Goal: Download file/media

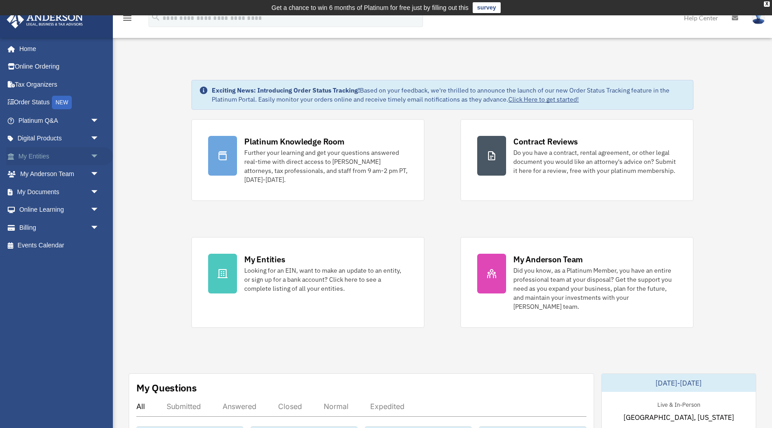
click at [94, 153] on span "arrow_drop_down" at bounding box center [99, 156] width 18 height 19
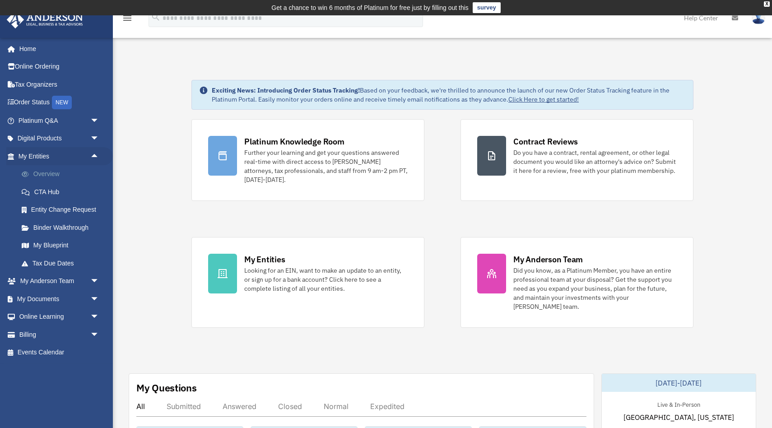
click at [60, 176] on link "Overview" at bounding box center [63, 174] width 100 height 18
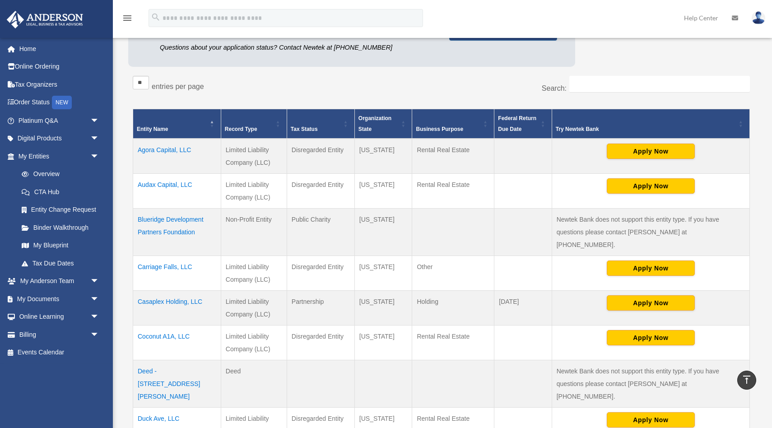
scroll to position [191, 0]
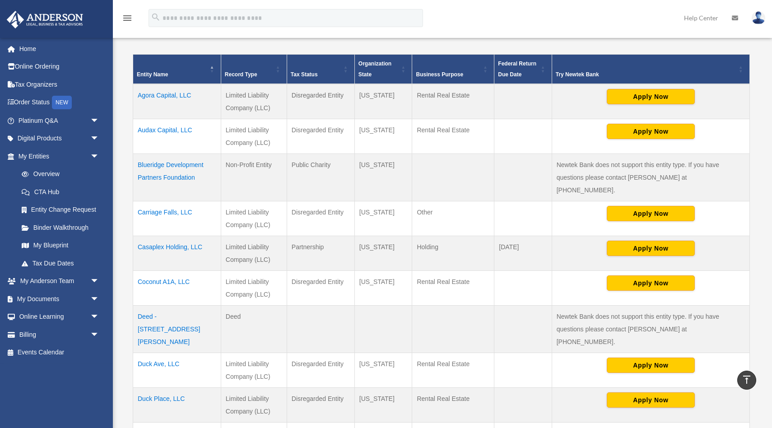
drag, startPoint x: 200, startPoint y: 94, endPoint x: 138, endPoint y: 96, distance: 62.3
click at [138, 96] on td "Agora Capital, LLC" at bounding box center [177, 101] width 88 height 35
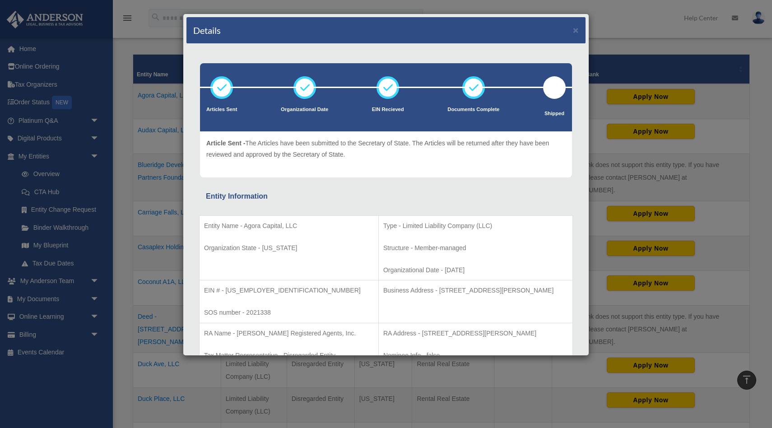
copy td "Agora Capital, LLC"
click at [576, 30] on button "×" at bounding box center [576, 29] width 6 height 9
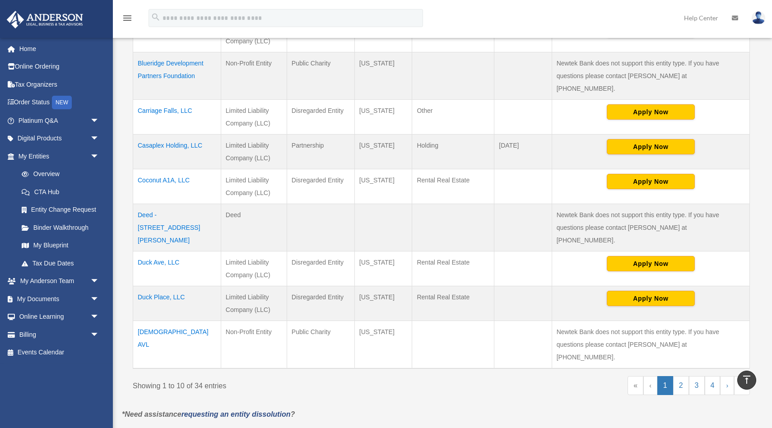
scroll to position [293, 0]
drag, startPoint x: 197, startPoint y: 164, endPoint x: 136, endPoint y: 166, distance: 61.4
click at [136, 169] on td "Coconut A1A, LLC" at bounding box center [177, 186] width 88 height 35
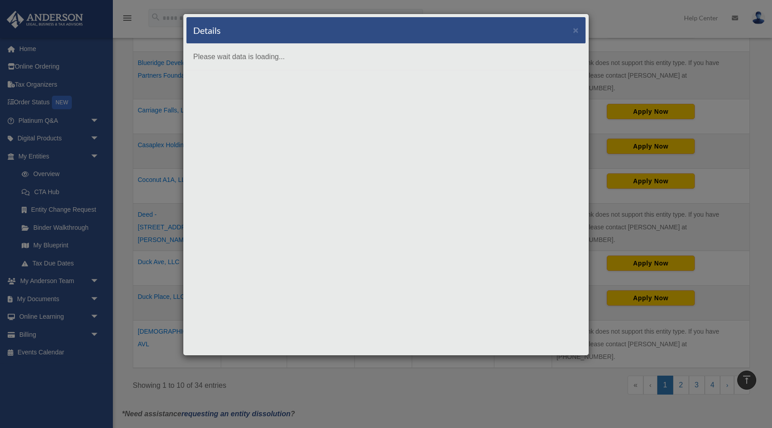
copy td "Coconut A1A, LLC"
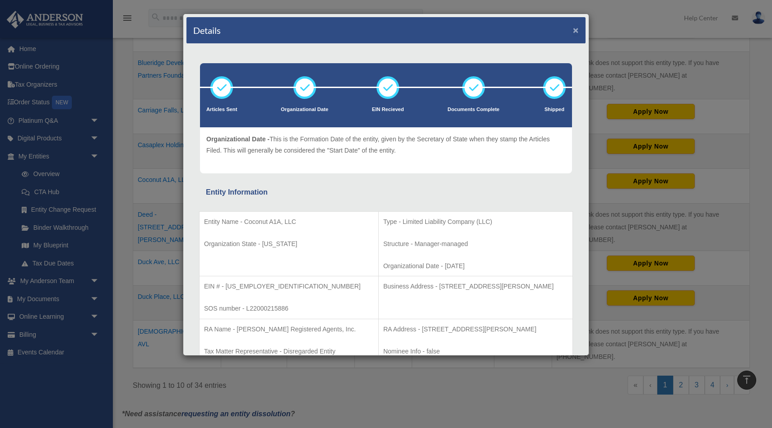
click at [576, 28] on button "×" at bounding box center [576, 29] width 6 height 9
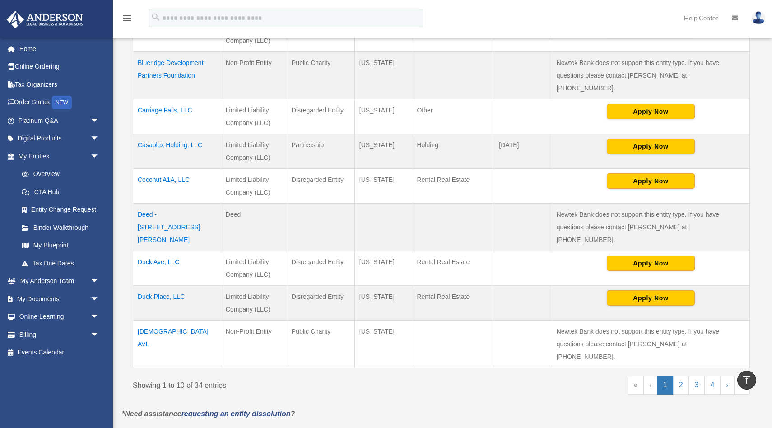
drag, startPoint x: 189, startPoint y: 237, endPoint x: 133, endPoint y: 237, distance: 56.0
click at [133, 251] on td "Duck Ave, LLC" at bounding box center [177, 268] width 88 height 35
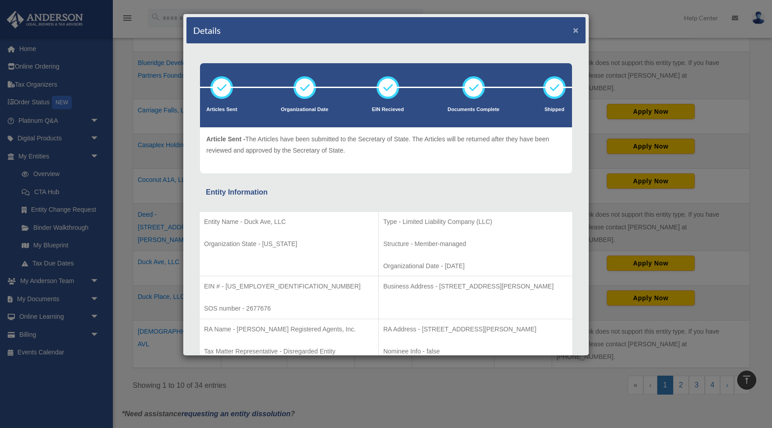
click at [577, 31] on button "×" at bounding box center [576, 29] width 6 height 9
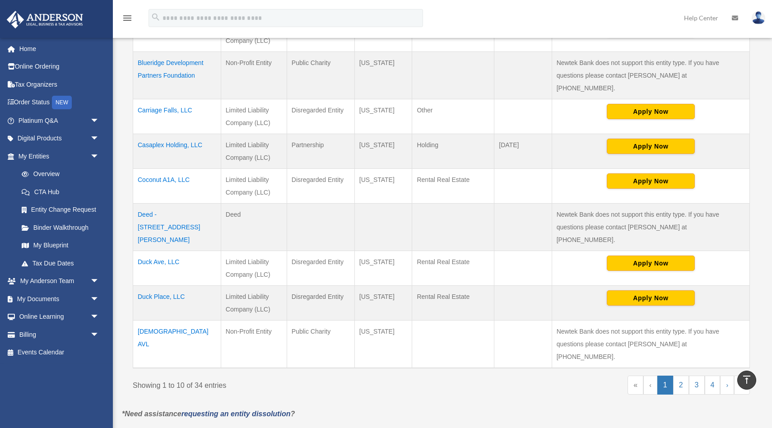
copy td "Duck Ave, LLC"
drag, startPoint x: 196, startPoint y: 269, endPoint x: 137, endPoint y: 272, distance: 58.8
click at [137, 286] on td "Duck Place, LLC" at bounding box center [177, 303] width 88 height 35
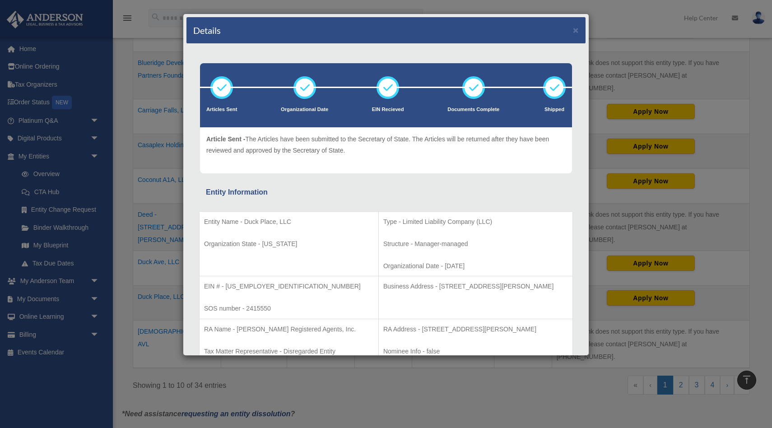
copy td "Duck Place, LLC"
click at [575, 32] on button "×" at bounding box center [576, 29] width 6 height 9
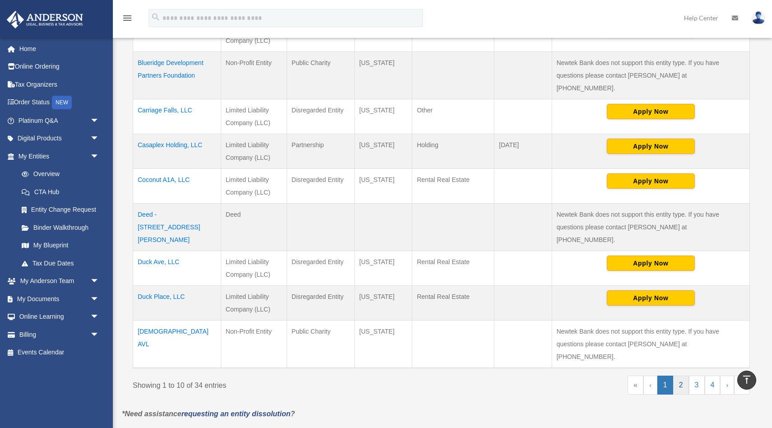
click at [681, 376] on link "2" at bounding box center [681, 385] width 16 height 19
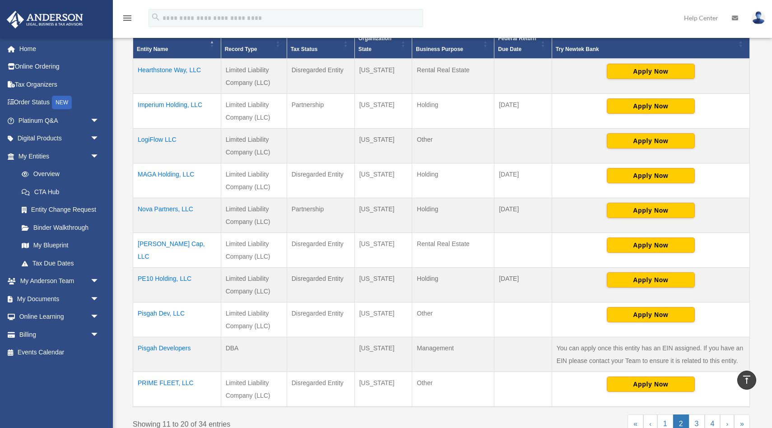
scroll to position [217, 0]
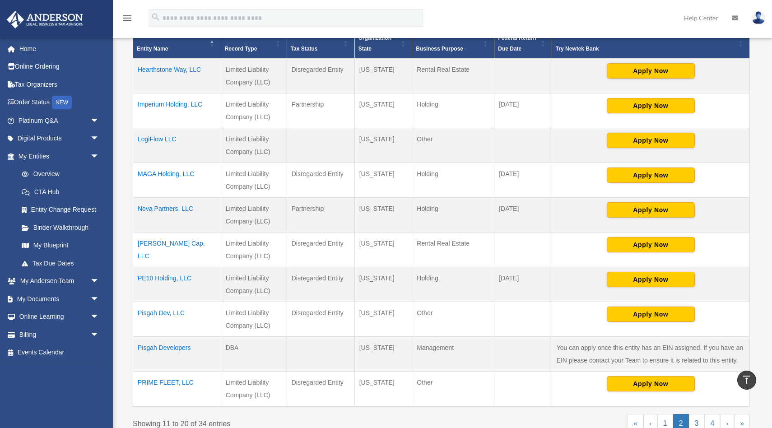
drag, startPoint x: 207, startPoint y: 104, endPoint x: 137, endPoint y: 108, distance: 70.1
click at [137, 108] on td "Imperium Holding, LLC" at bounding box center [177, 110] width 88 height 35
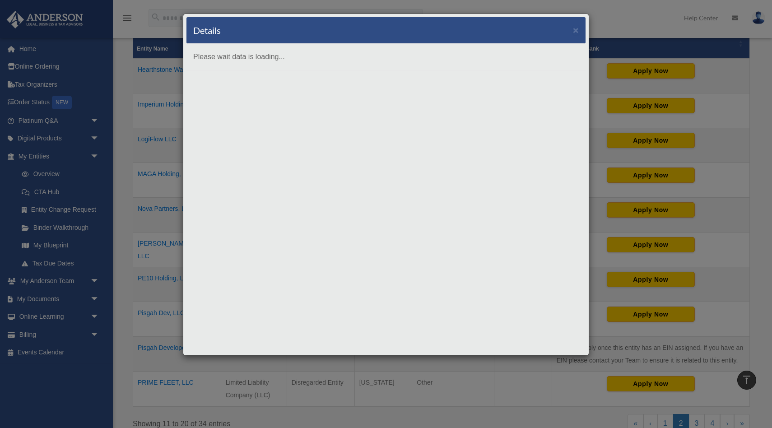
copy td "Imperium Holding, LLC"
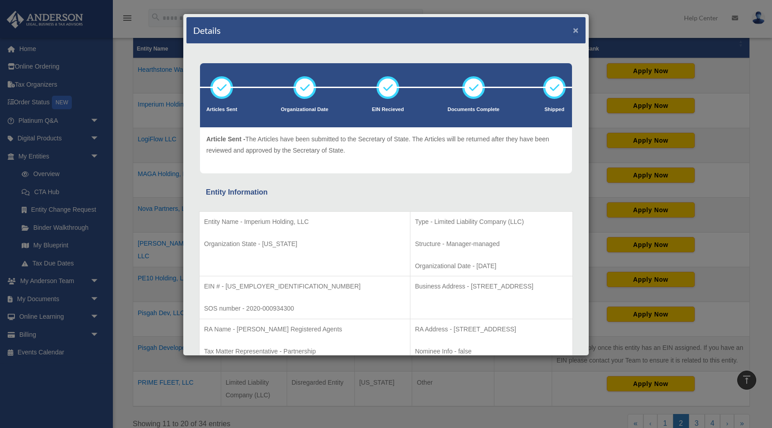
click at [575, 29] on button "×" at bounding box center [576, 29] width 6 height 9
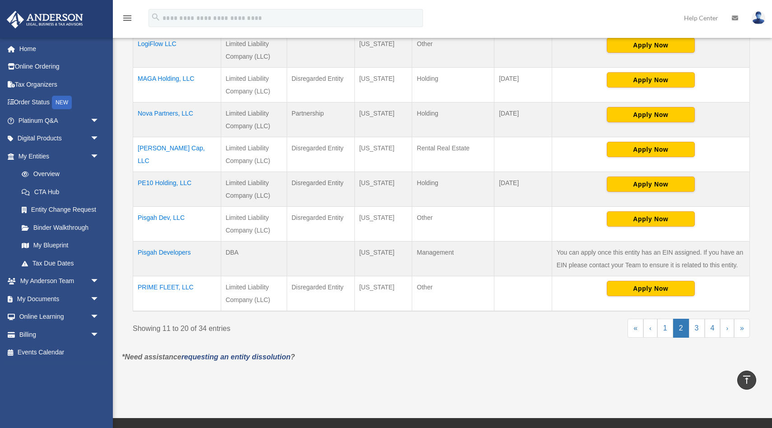
scroll to position [315, 0]
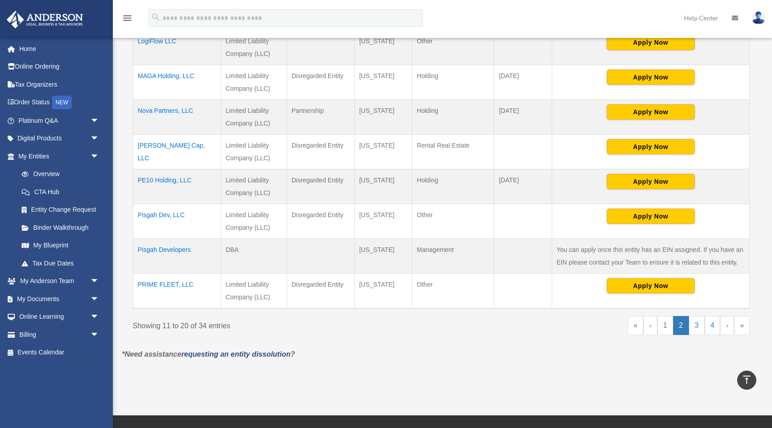
drag, startPoint x: 192, startPoint y: 144, endPoint x: 135, endPoint y: 148, distance: 57.4
click at [135, 148] on td "Patton Cap, LLC" at bounding box center [177, 152] width 88 height 35
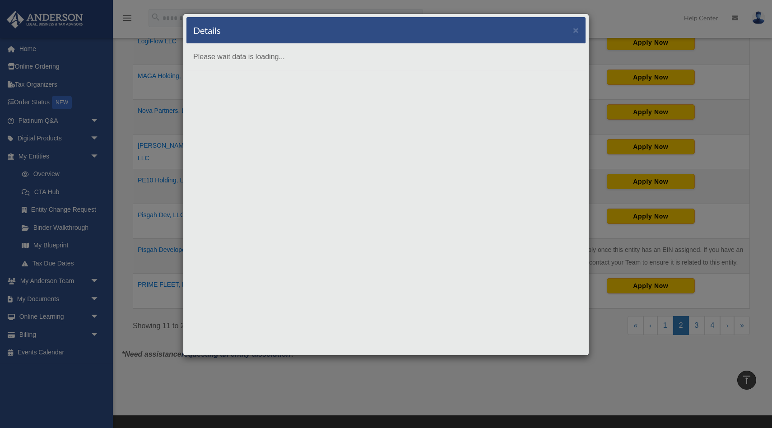
copy td "Patton Cap, LLC"
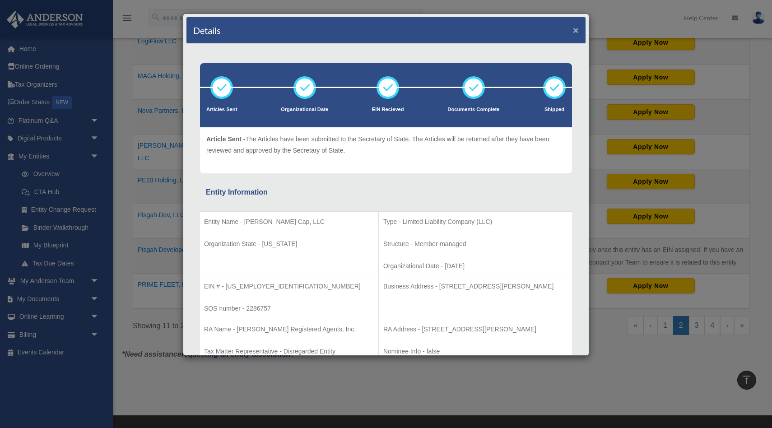
click at [573, 31] on button "×" at bounding box center [576, 29] width 6 height 9
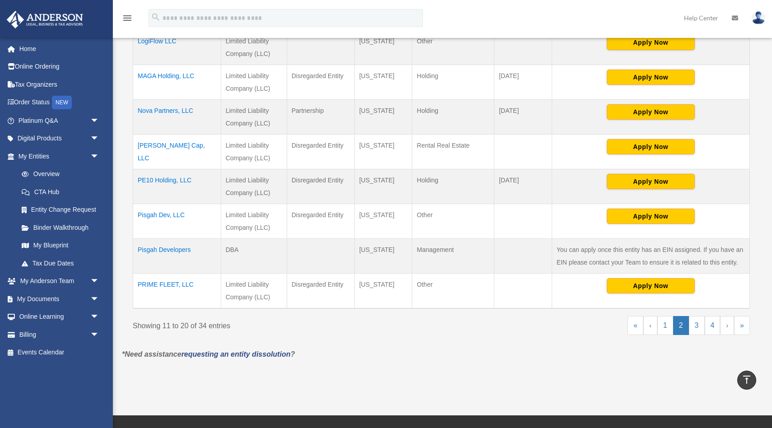
drag, startPoint x: 200, startPoint y: 181, endPoint x: 135, endPoint y: 182, distance: 65.5
click at [135, 182] on td "PE10 Holding, LLC" at bounding box center [177, 186] width 88 height 35
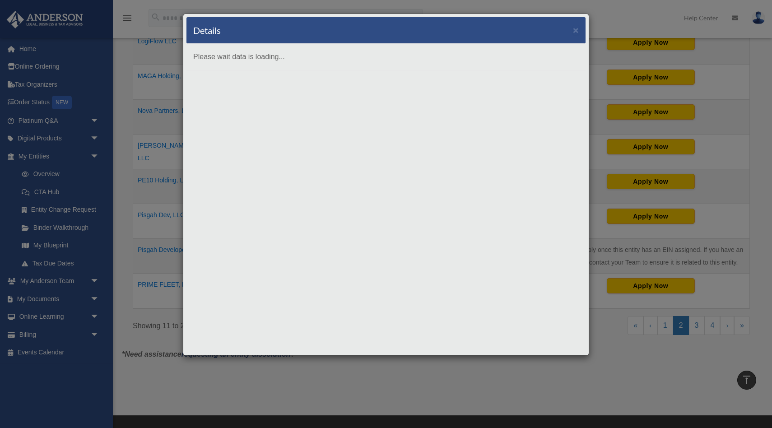
copy td "PE10 Holding, LLC"
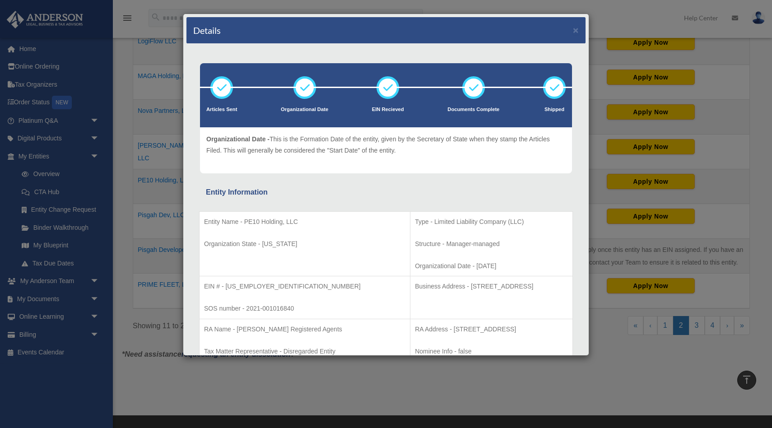
click at [157, 208] on div "Details × Articles Sent Organizational Date" at bounding box center [386, 214] width 772 height 428
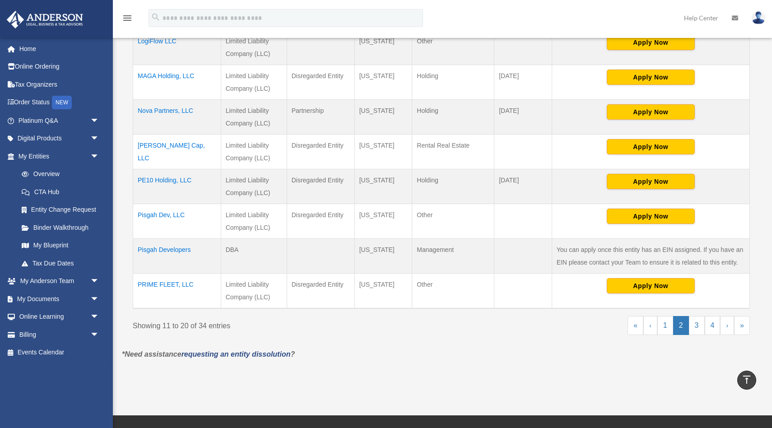
drag, startPoint x: 193, startPoint y: 214, endPoint x: 139, endPoint y: 218, distance: 53.9
click at [139, 218] on td "Pisgah Dev, LLC" at bounding box center [177, 221] width 88 height 35
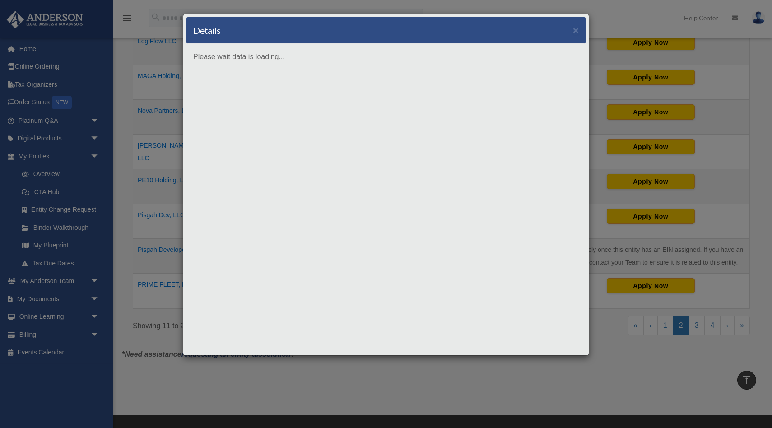
click at [153, 256] on div "Details × Please wait data is loading..." at bounding box center [386, 214] width 772 height 428
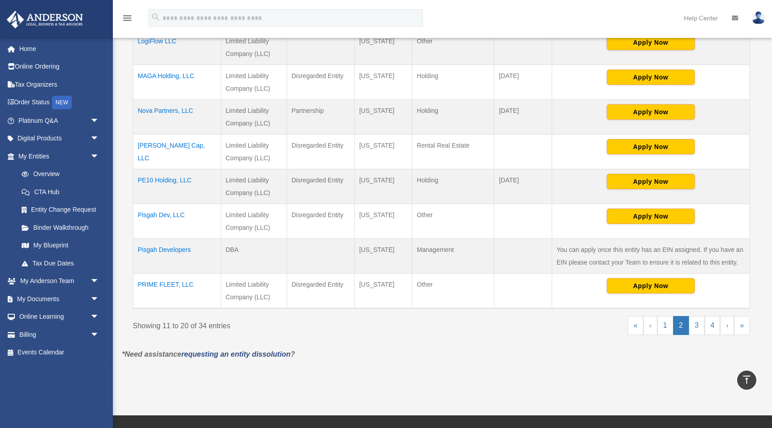
drag, startPoint x: 194, startPoint y: 284, endPoint x: 135, endPoint y: 288, distance: 58.8
click at [135, 288] on td "PRIME FLEET, LLC" at bounding box center [177, 291] width 88 height 35
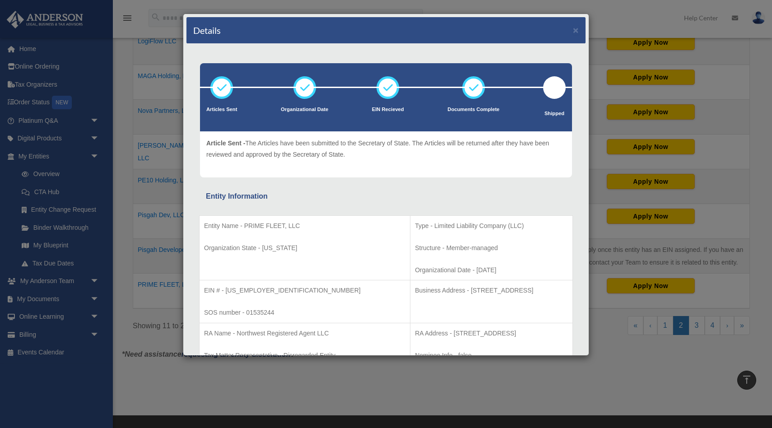
click at [143, 302] on div "Details × Articles Sent Organizational Date" at bounding box center [386, 214] width 772 height 428
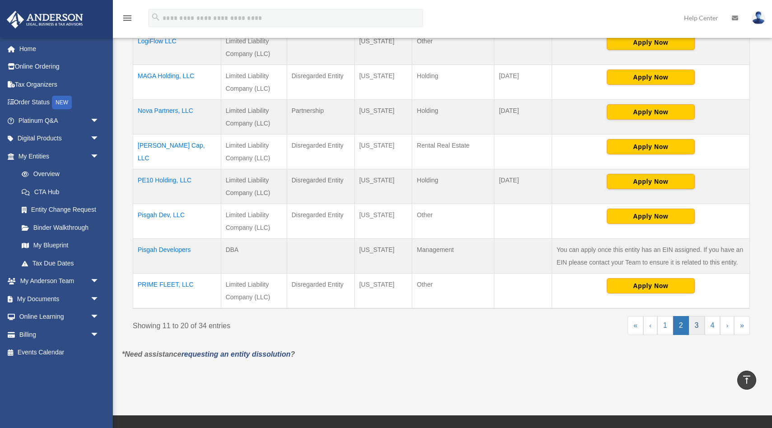
click at [695, 325] on link "3" at bounding box center [697, 325] width 16 height 19
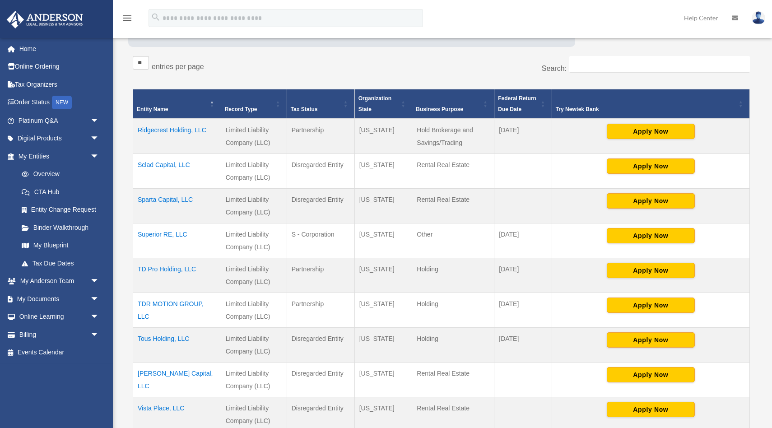
scroll to position [172, 0]
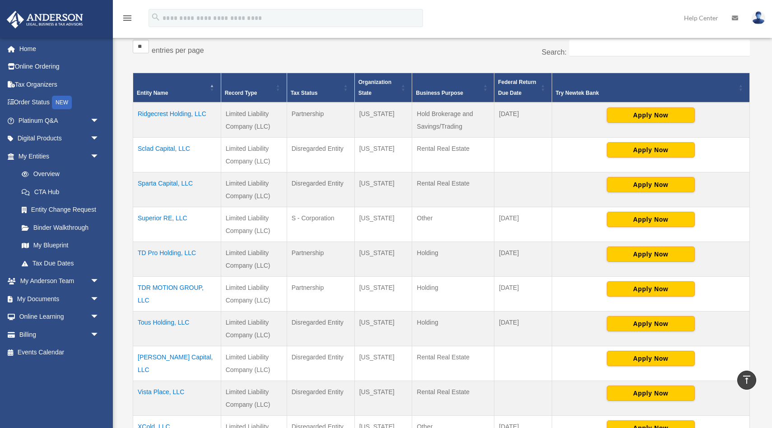
drag, startPoint x: 201, startPoint y: 151, endPoint x: 138, endPoint y: 153, distance: 63.2
click at [138, 153] on td "Sclad Capital, LLC" at bounding box center [177, 155] width 88 height 35
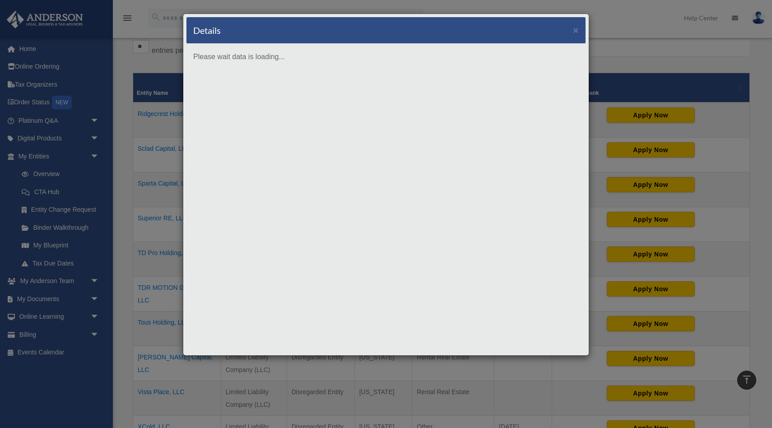
copy td "Sclad Capital, LLC"
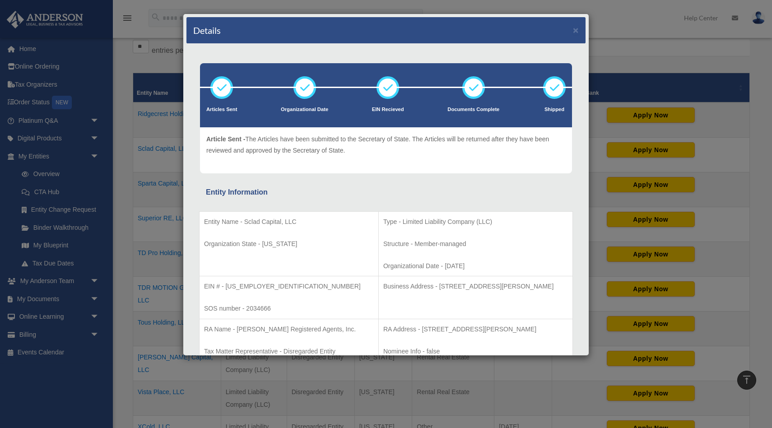
click at [161, 162] on div "Details × Articles Sent Organizational Date" at bounding box center [386, 214] width 772 height 428
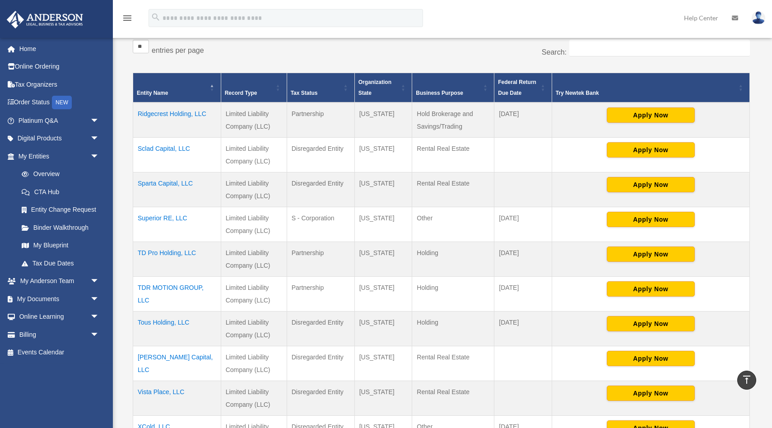
drag, startPoint x: 200, startPoint y: 185, endPoint x: 137, endPoint y: 186, distance: 63.2
click at [137, 186] on td "Sparta Capital, LLC" at bounding box center [177, 189] width 88 height 35
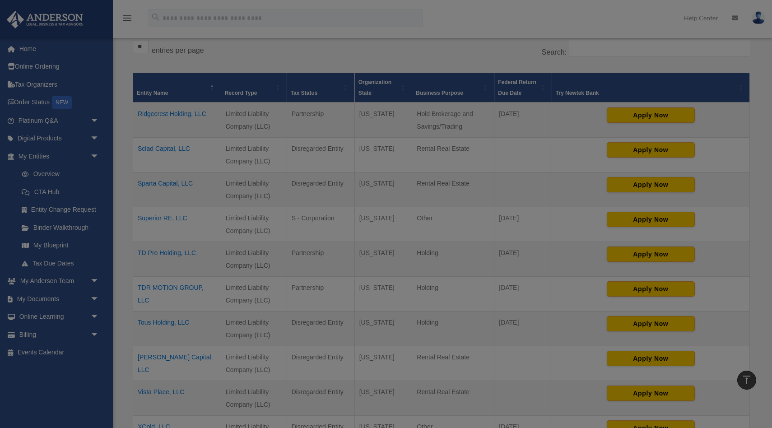
copy td "Sparta Capital, LLC"
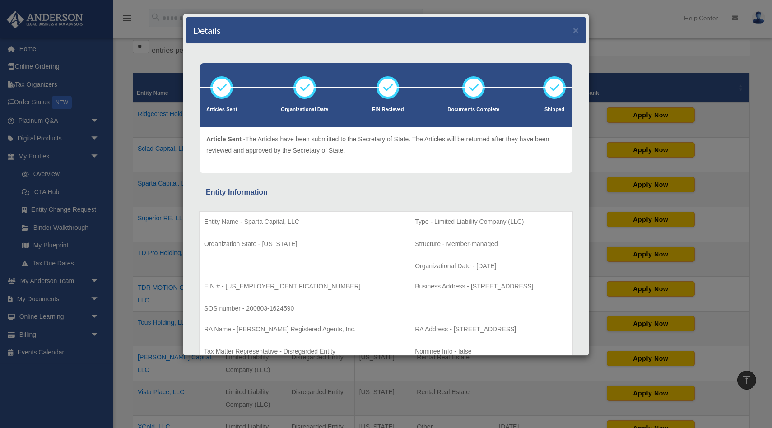
click at [154, 187] on div "Details × Articles Sent Organizational Date" at bounding box center [386, 214] width 772 height 428
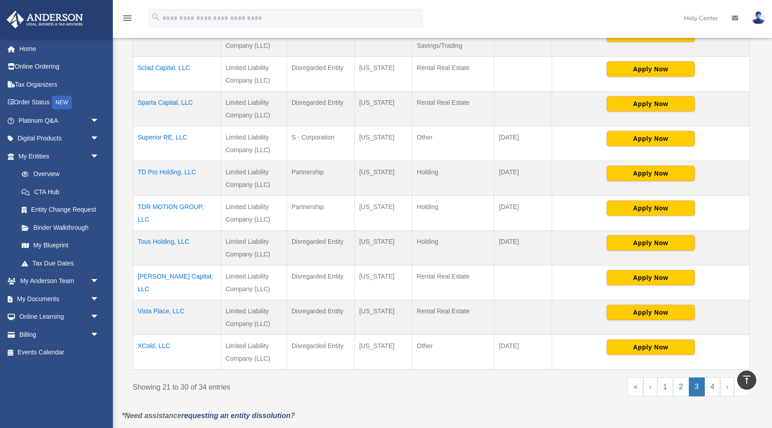
scroll to position [255, 0]
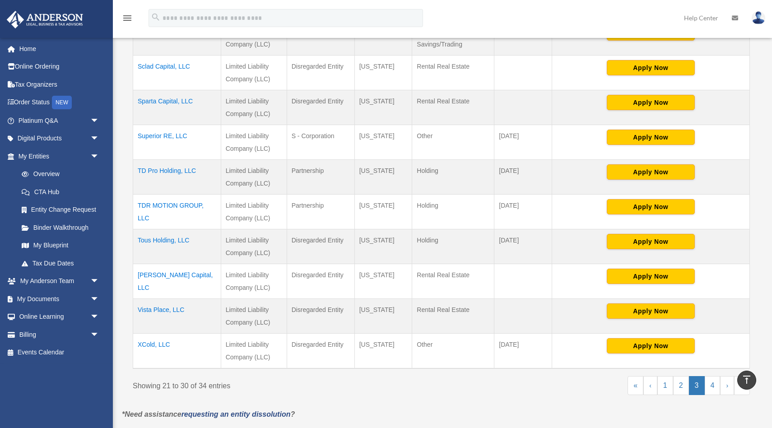
drag, startPoint x: 202, startPoint y: 174, endPoint x: 135, endPoint y: 176, distance: 67.7
click at [135, 176] on td "TD Pro Holding, LLC" at bounding box center [177, 177] width 88 height 35
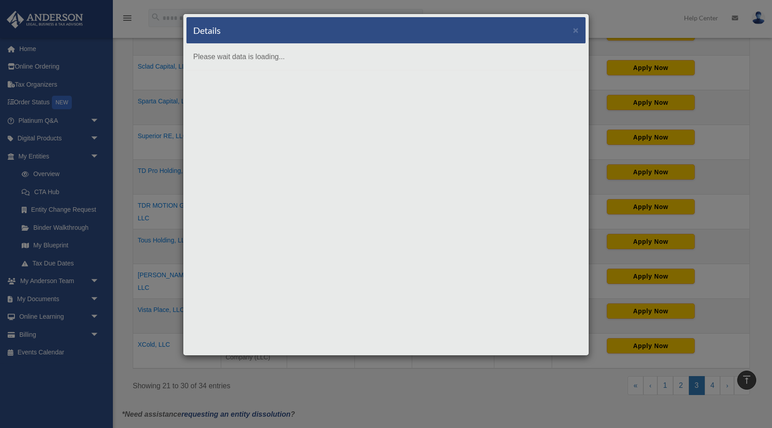
copy td "TD Pro Holding, LLC"
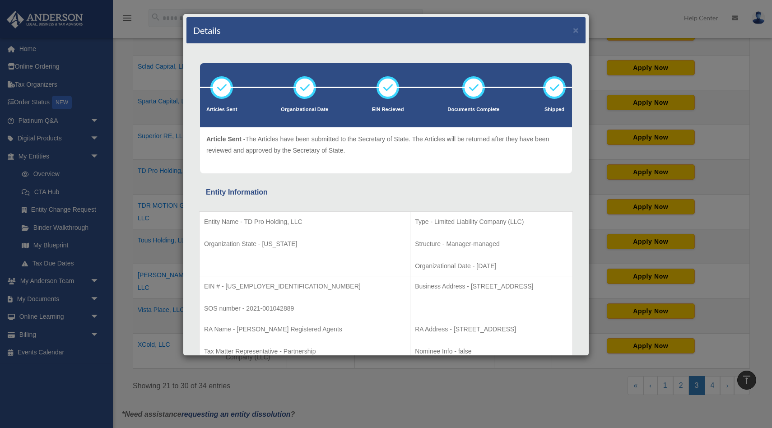
click at [451, 7] on div "Details × Articles Sent Organizational Date" at bounding box center [386, 214] width 772 height 428
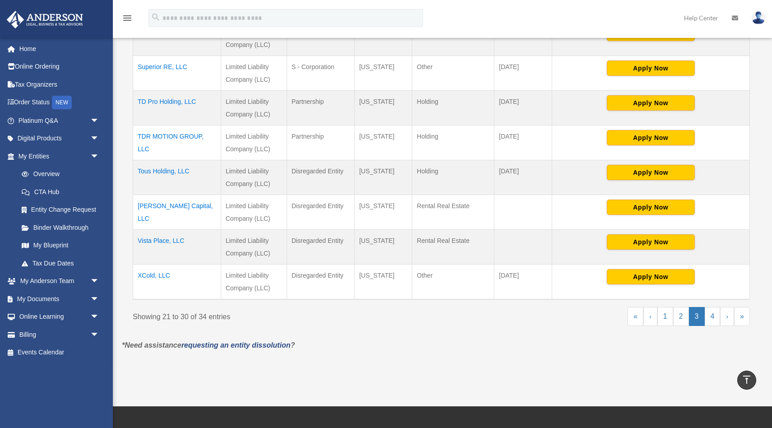
scroll to position [325, 0]
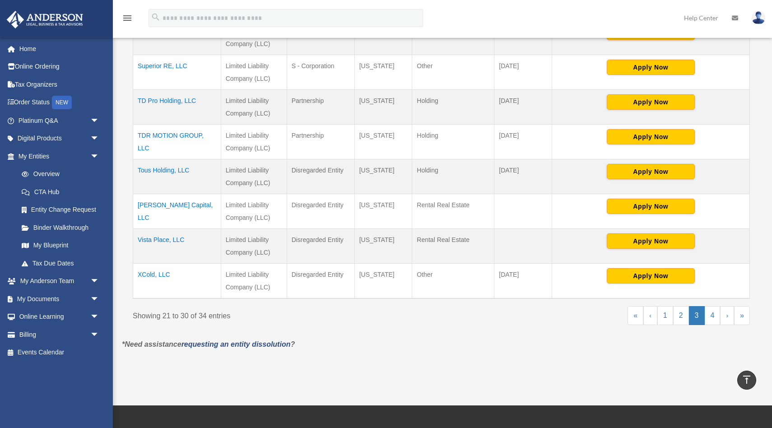
drag, startPoint x: 195, startPoint y: 171, endPoint x: 136, endPoint y: 172, distance: 59.2
click at [136, 172] on td "Tous Holding, LLC" at bounding box center [177, 176] width 88 height 35
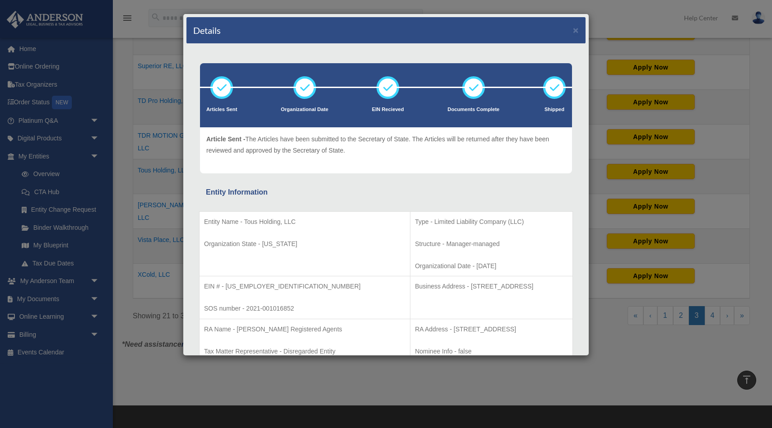
click at [161, 195] on div "Details × Articles Sent Organizational Date" at bounding box center [386, 214] width 772 height 428
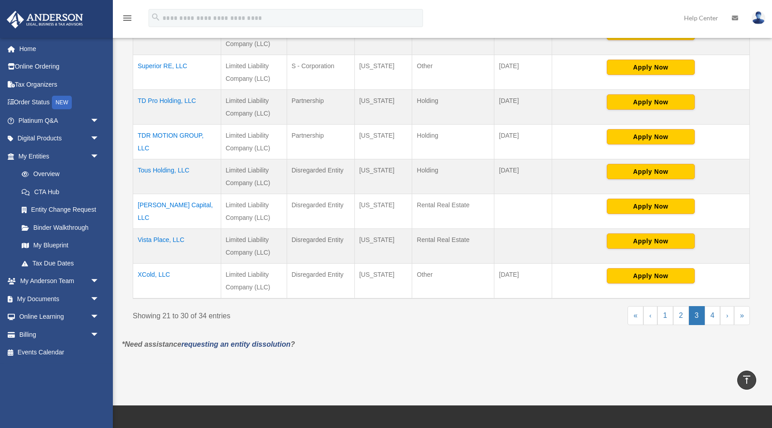
drag, startPoint x: 200, startPoint y: 206, endPoint x: 135, endPoint y: 208, distance: 65.5
click at [135, 208] on td "Ucci Capital, LLC" at bounding box center [177, 211] width 88 height 35
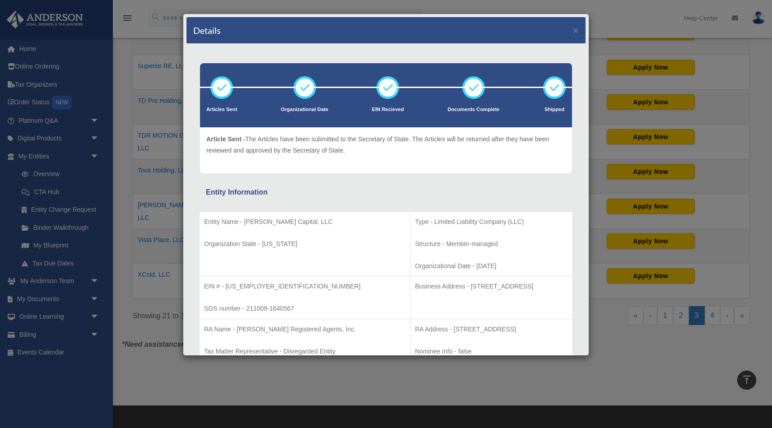
click at [167, 245] on div "Details × Articles Sent Organizational Date" at bounding box center [386, 214] width 772 height 428
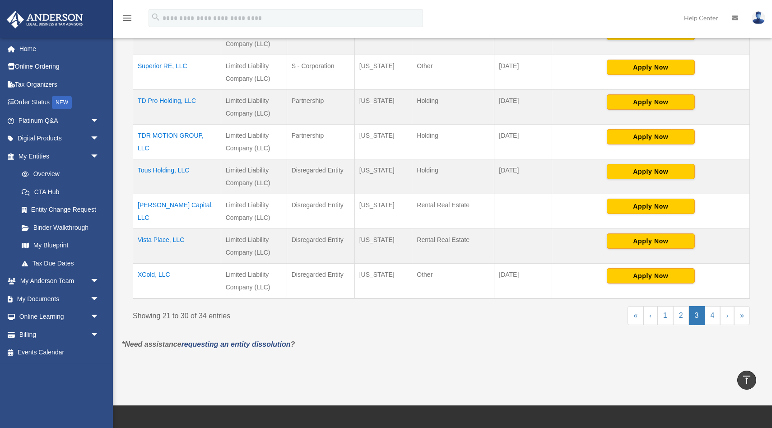
drag, startPoint x: 190, startPoint y: 241, endPoint x: 138, endPoint y: 241, distance: 52.4
click at [138, 241] on td "Vista Place, LLC" at bounding box center [177, 246] width 88 height 35
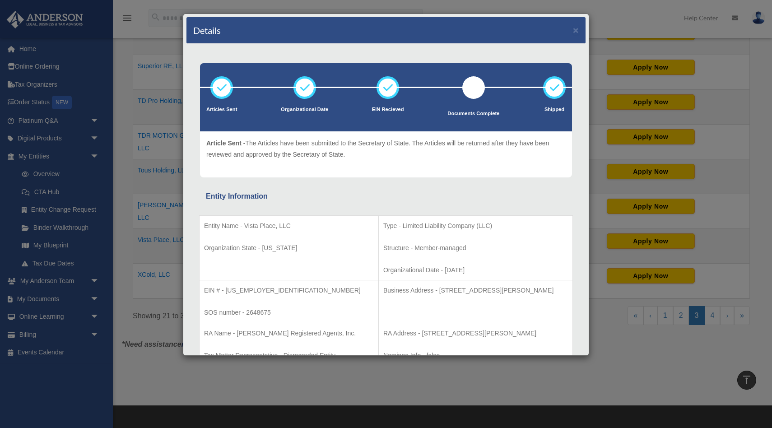
click at [167, 276] on div "Details × Articles Sent Organizational Date" at bounding box center [386, 214] width 772 height 428
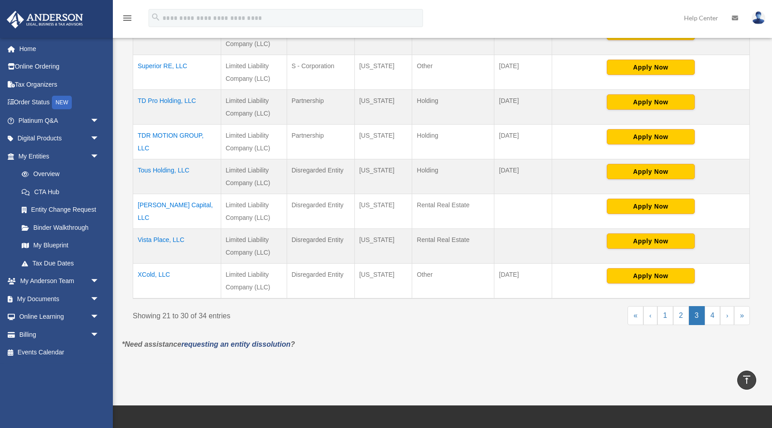
drag, startPoint x: 185, startPoint y: 276, endPoint x: 135, endPoint y: 278, distance: 49.2
click at [135, 278] on td "XCold, LLC" at bounding box center [177, 281] width 88 height 35
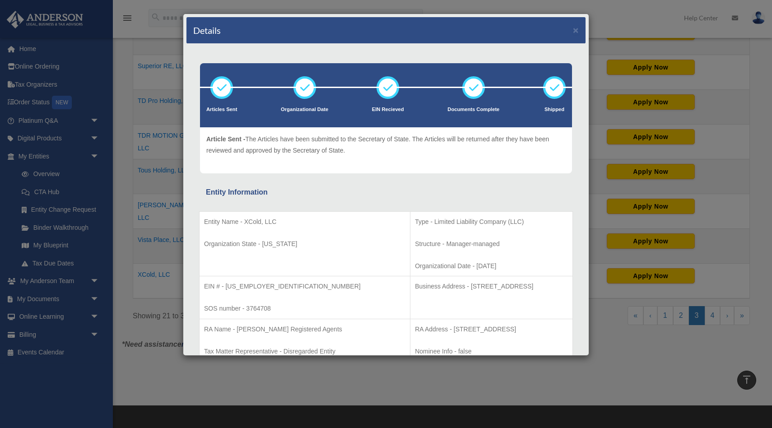
click at [159, 117] on div "Details × Articles Sent Organizational Date" at bounding box center [386, 214] width 772 height 428
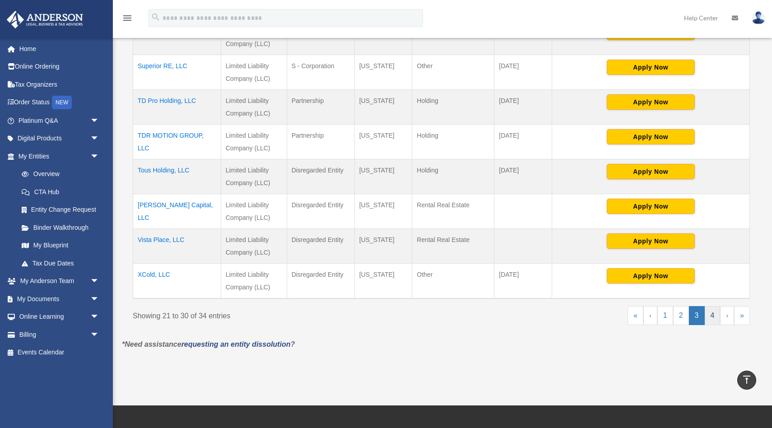
click at [712, 316] on link "4" at bounding box center [713, 315] width 16 height 19
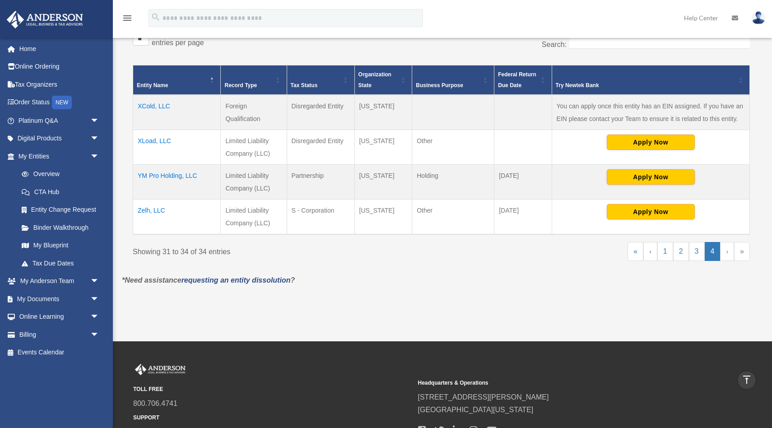
scroll to position [175, 0]
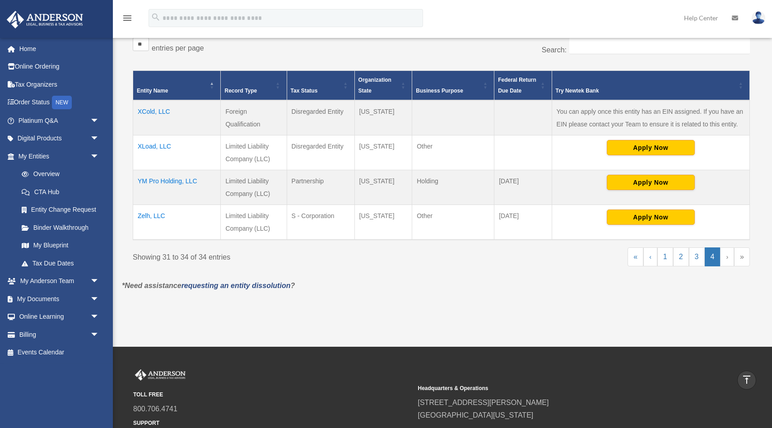
drag, startPoint x: 182, startPoint y: 110, endPoint x: 135, endPoint y: 111, distance: 47.4
click at [135, 111] on td "XCold, LLC" at bounding box center [177, 117] width 88 height 35
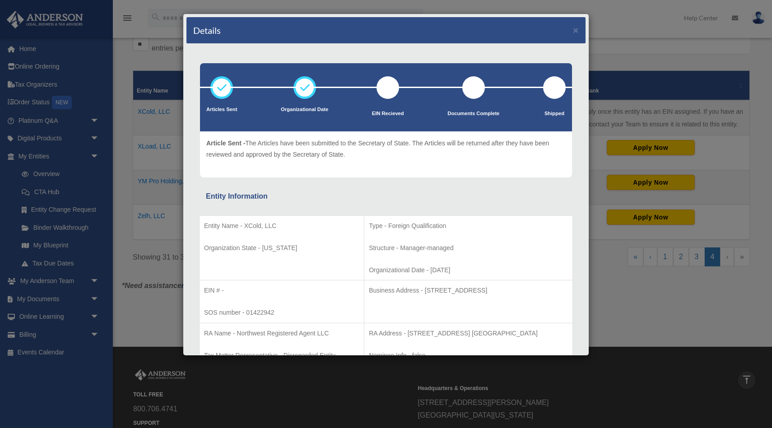
click at [163, 162] on div "Details × Articles Sent Organizational Date" at bounding box center [386, 214] width 772 height 428
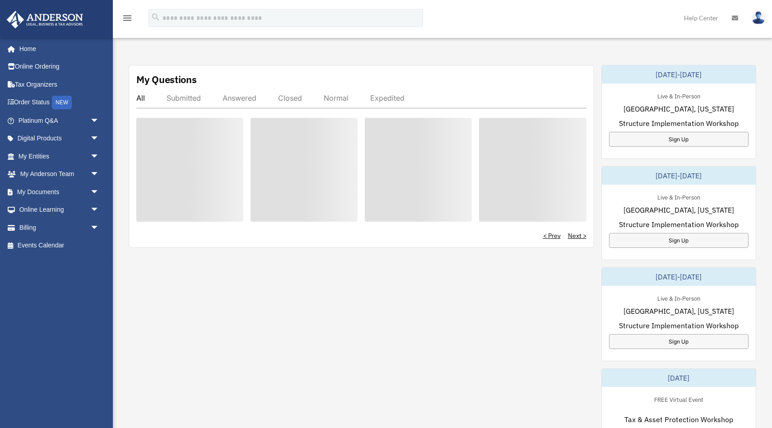
scroll to position [249, 0]
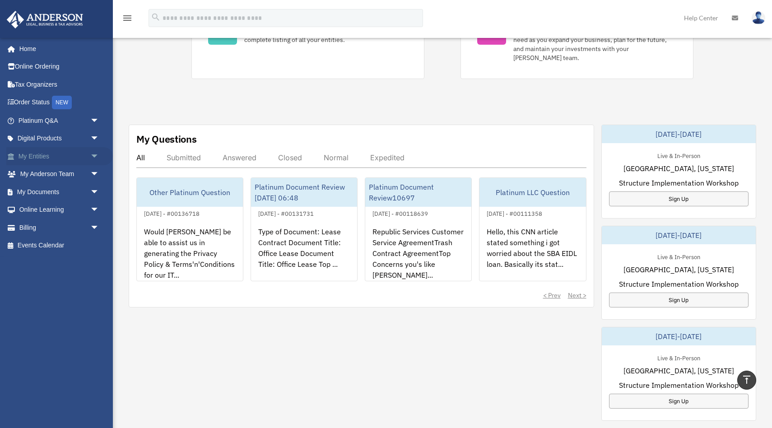
click at [54, 157] on link "My Entities arrow_drop_down" at bounding box center [59, 156] width 107 height 18
click at [41, 155] on link "My Entities arrow_drop_down" at bounding box center [59, 156] width 107 height 18
click at [94, 154] on span "arrow_drop_down" at bounding box center [99, 156] width 18 height 19
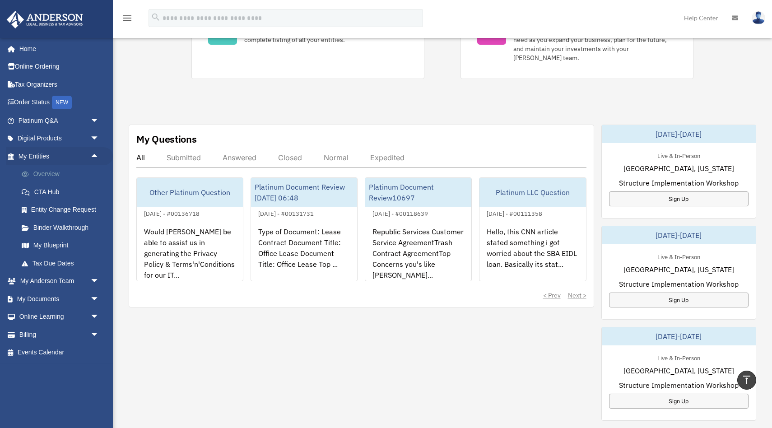
click at [51, 176] on link "Overview" at bounding box center [63, 174] width 100 height 18
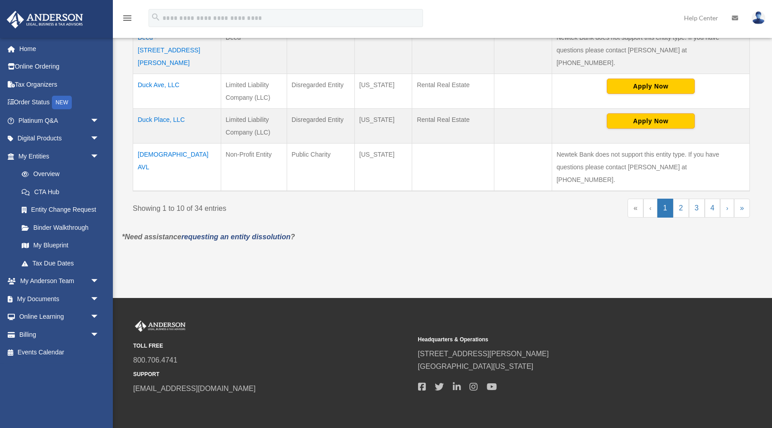
scroll to position [471, 0]
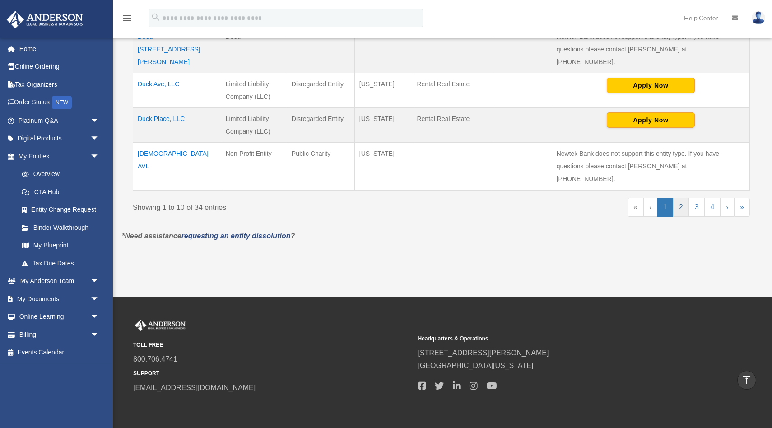
click at [681, 198] on link "2" at bounding box center [681, 207] width 16 height 19
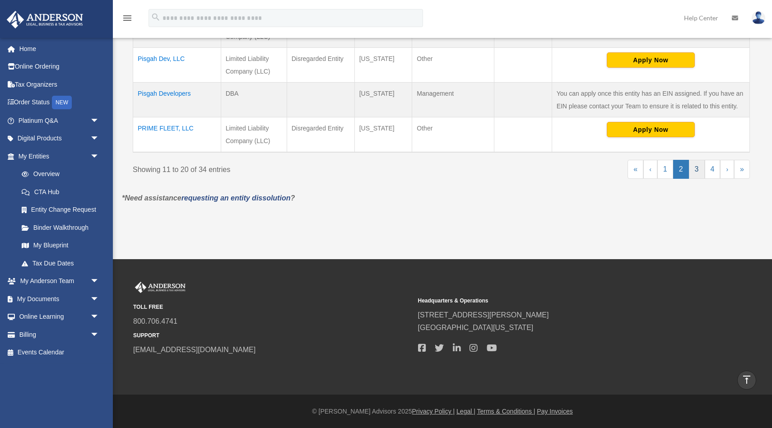
click at [698, 170] on link "3" at bounding box center [697, 169] width 16 height 19
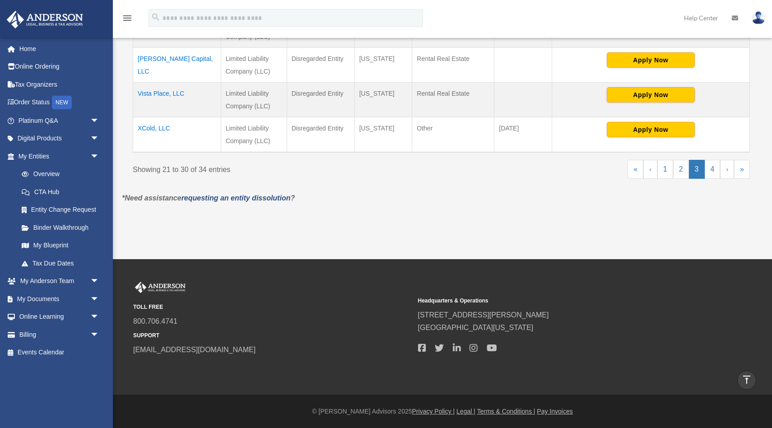
click at [158, 127] on td "XCold, LLC" at bounding box center [177, 134] width 88 height 35
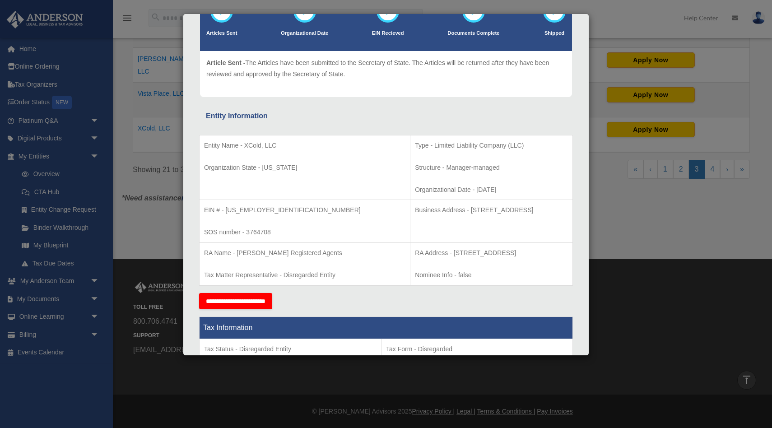
scroll to position [0, 0]
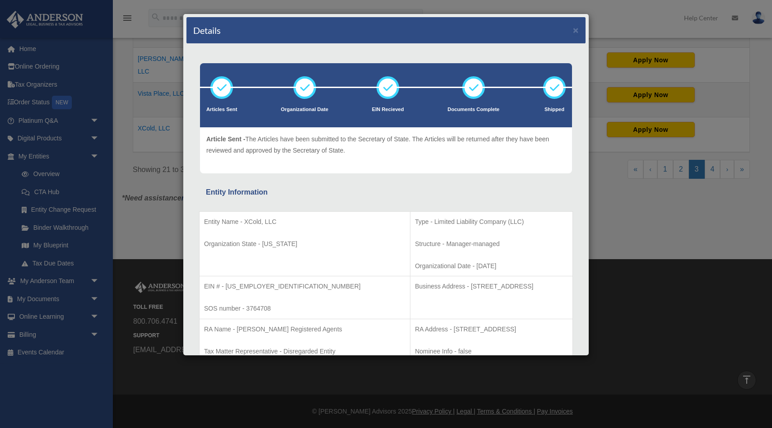
click at [610, 14] on div "Details × Articles Sent Organizational Date" at bounding box center [386, 214] width 772 height 428
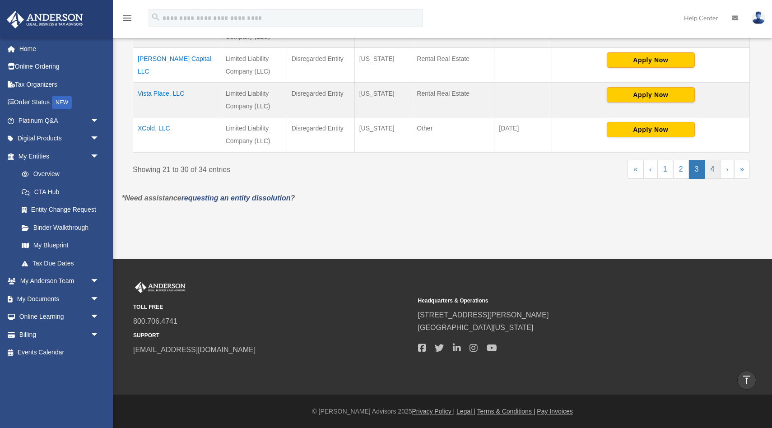
click at [713, 169] on link "4" at bounding box center [713, 169] width 16 height 19
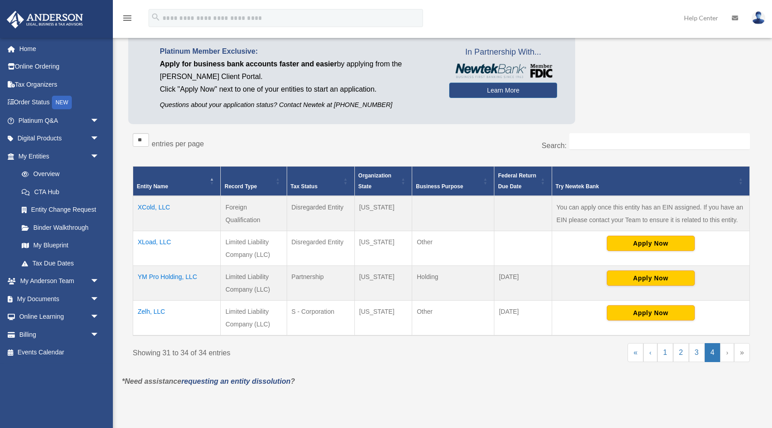
scroll to position [158, 0]
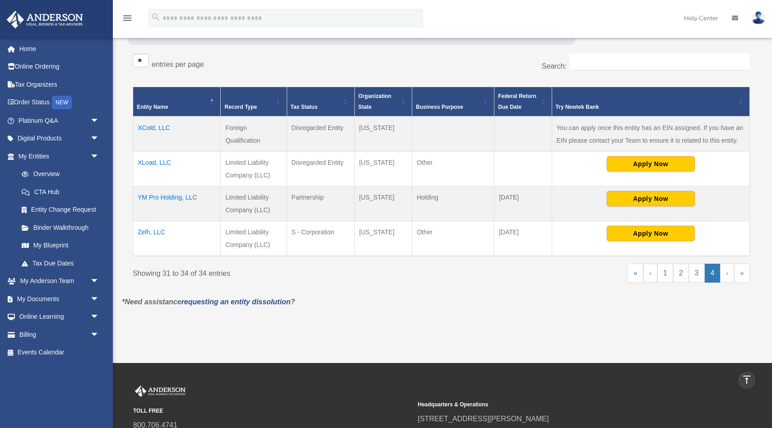
drag, startPoint x: 185, startPoint y: 164, endPoint x: 135, endPoint y: 165, distance: 50.1
click at [135, 165] on td "XLoad, LLC" at bounding box center [177, 169] width 88 height 35
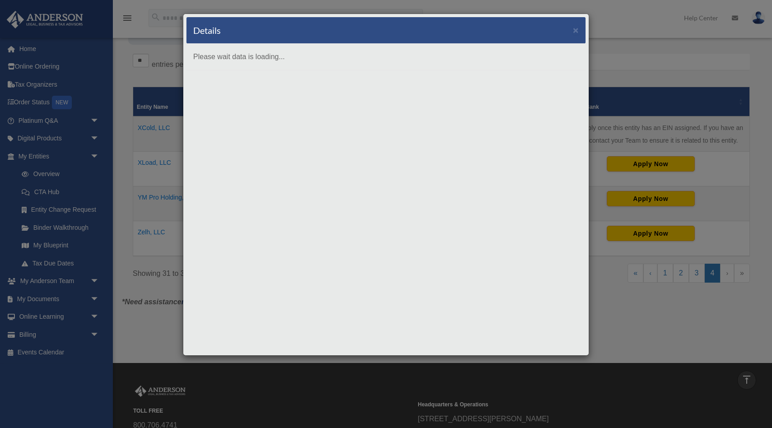
copy td "XLoad, LLC"
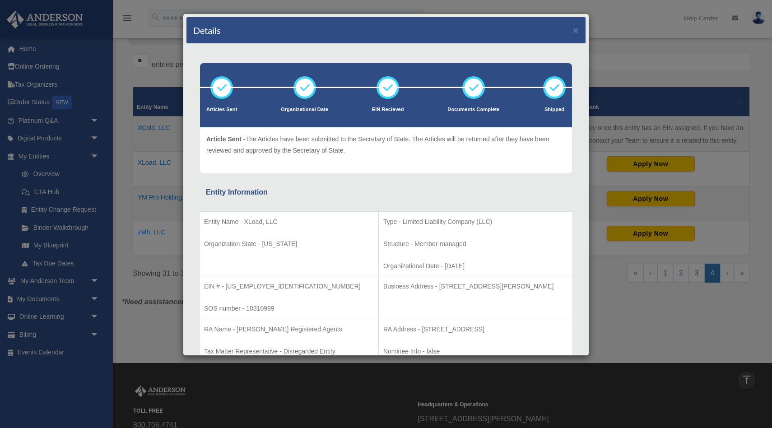
click at [162, 200] on div "Details × Articles Sent Organizational Date" at bounding box center [386, 214] width 772 height 428
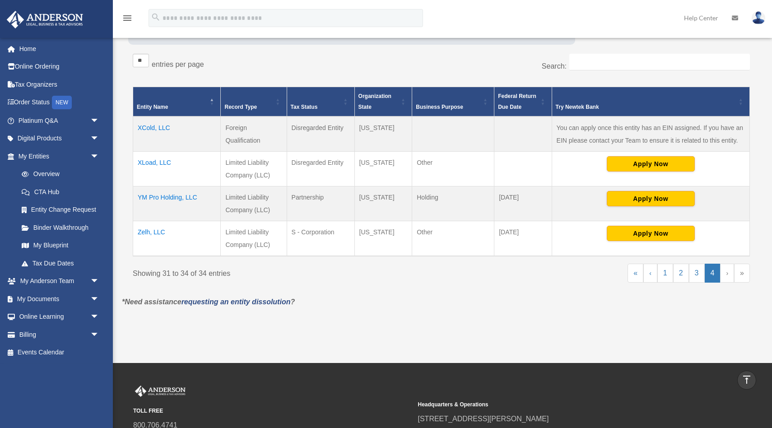
drag, startPoint x: 208, startPoint y: 200, endPoint x: 131, endPoint y: 201, distance: 76.7
click at [131, 201] on div "** ** ** *** entries per page Search: Entity Name Record Type Tax Status Organi…" at bounding box center [441, 172] width 626 height 247
click at [189, 202] on td "YM Pro Holding, LLC" at bounding box center [177, 203] width 88 height 35
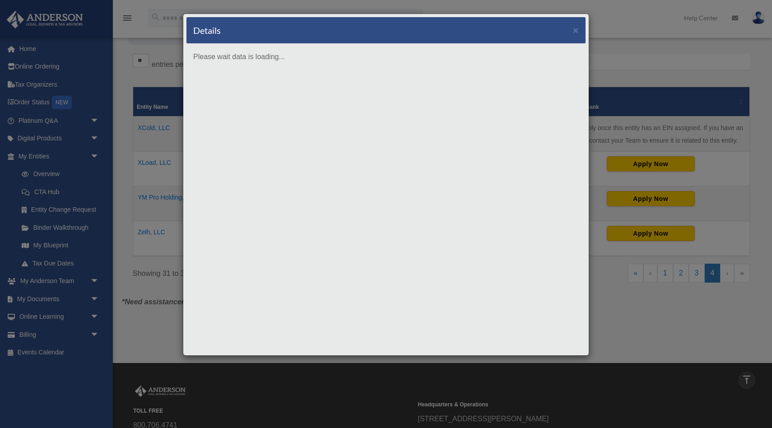
click at [144, 174] on div "Details × Please wait data is loading..." at bounding box center [386, 214] width 772 height 428
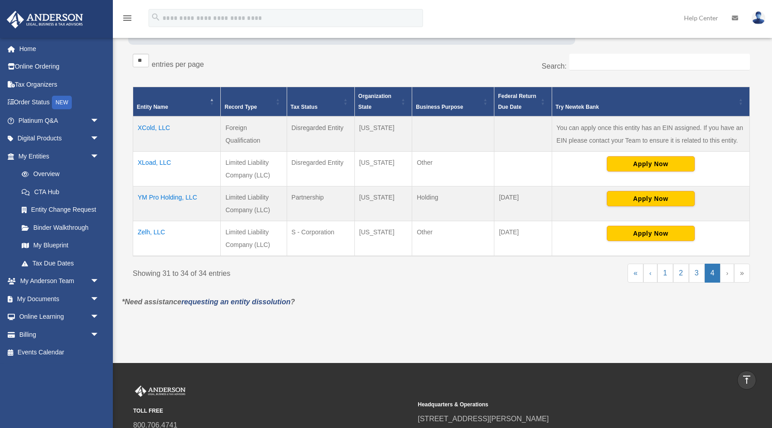
drag, startPoint x: 200, startPoint y: 195, endPoint x: 139, endPoint y: 197, distance: 61.4
click at [139, 197] on td "YM Pro Holding, LLC" at bounding box center [177, 203] width 88 height 35
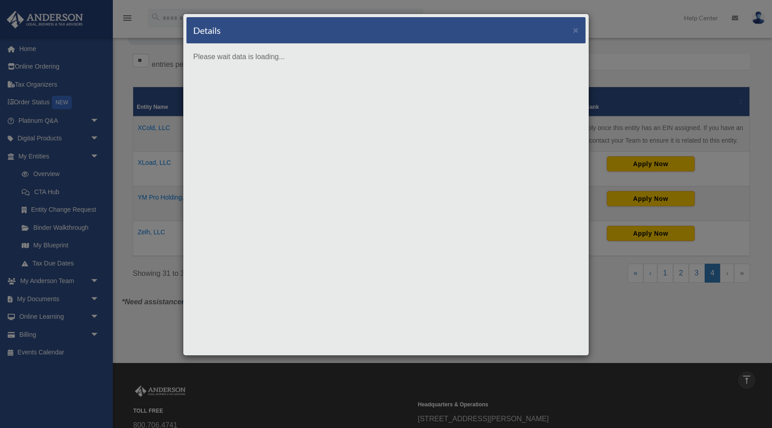
copy td "YM Pro Holding, LLC"
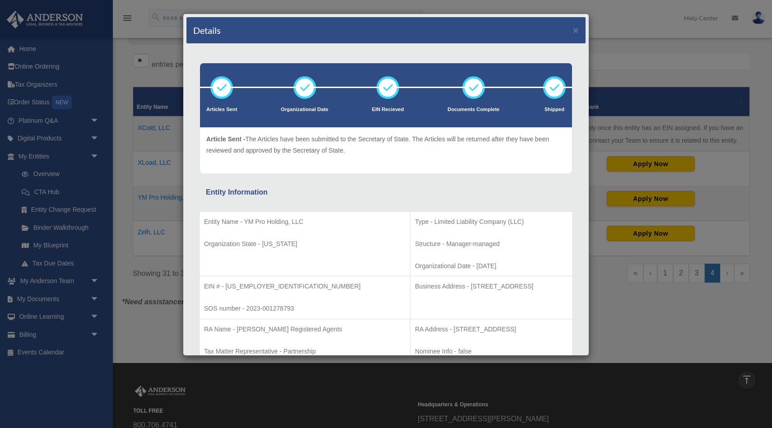
click at [162, 37] on div "Details × Articles Sent Organizational Date" at bounding box center [386, 214] width 772 height 428
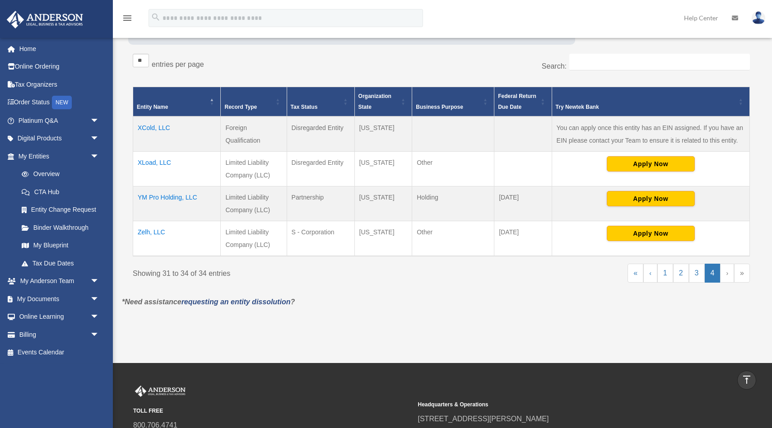
drag, startPoint x: 179, startPoint y: 234, endPoint x: 137, endPoint y: 234, distance: 42.0
click at [137, 234] on td "Zelh, LLC" at bounding box center [177, 238] width 88 height 35
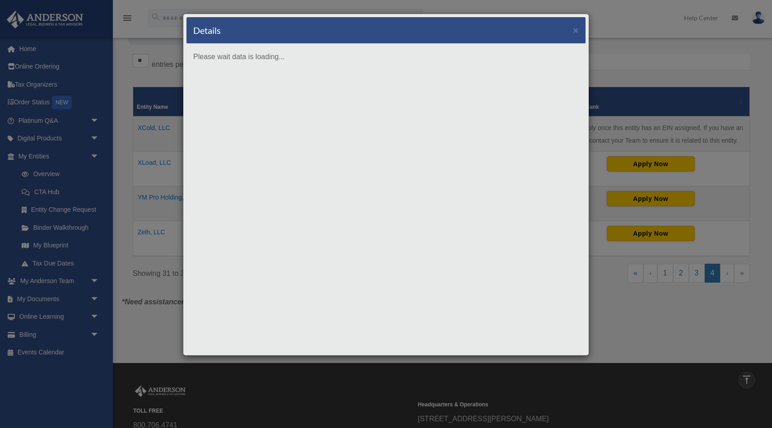
copy td "Zelh, LLC"
click at [149, 256] on div "Details × Please wait data is loading..." at bounding box center [386, 214] width 772 height 428
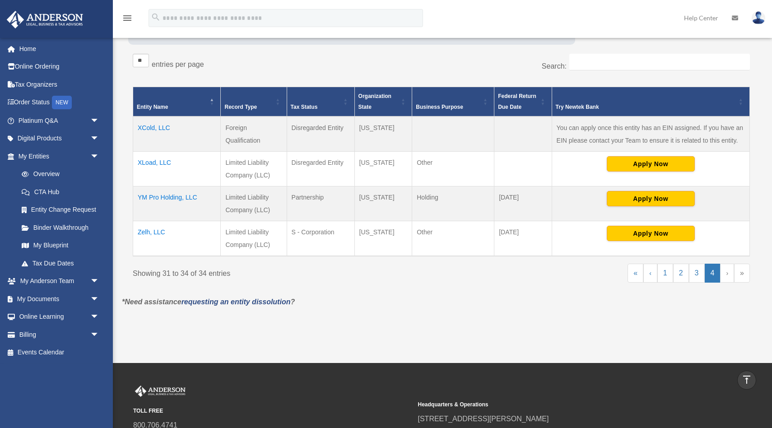
drag, startPoint x: 173, startPoint y: 234, endPoint x: 139, endPoint y: 235, distance: 34.3
click at [139, 235] on td "Zelh, LLC" at bounding box center [177, 238] width 88 height 35
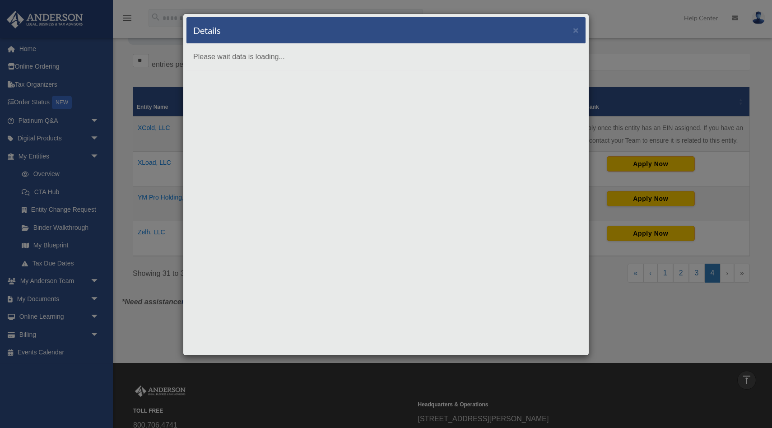
copy td "Zelh, LLC"
click at [621, 23] on div "Details × Please wait data is loading..." at bounding box center [386, 214] width 772 height 428
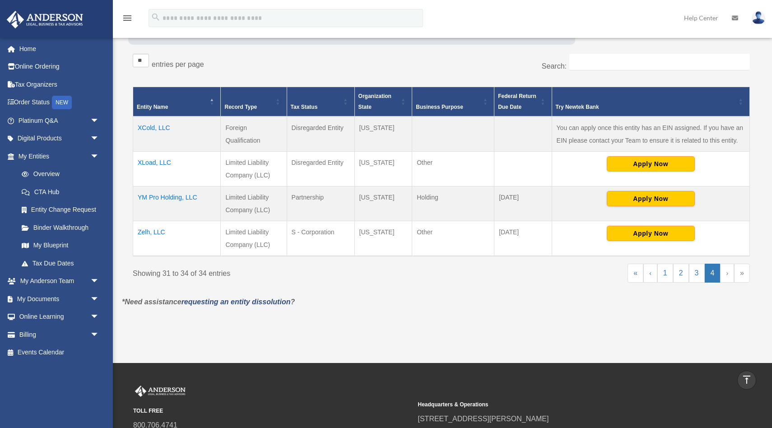
click at [728, 271] on link "›" at bounding box center [727, 273] width 14 height 19
click at [582, 329] on div "Overview date_range Published on Last updated March 13, 2025 April 10, 2020 by …" at bounding box center [441, 117] width 652 height 429
click at [157, 130] on td "XCold, LLC" at bounding box center [177, 133] width 88 height 35
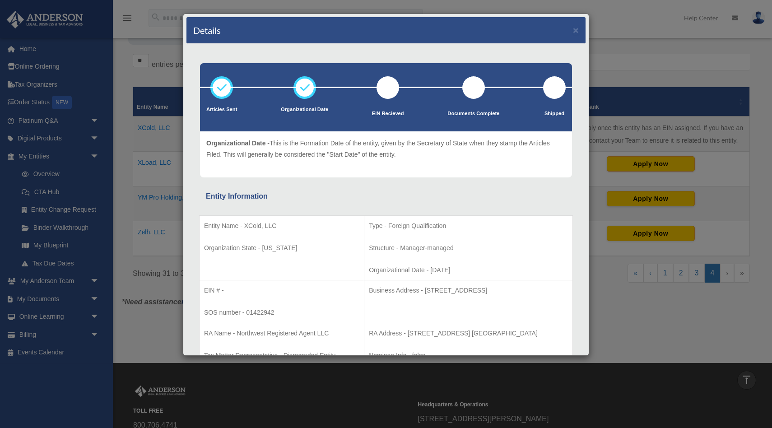
click at [163, 45] on div "Details × Articles Sent Organizational Date" at bounding box center [386, 214] width 772 height 428
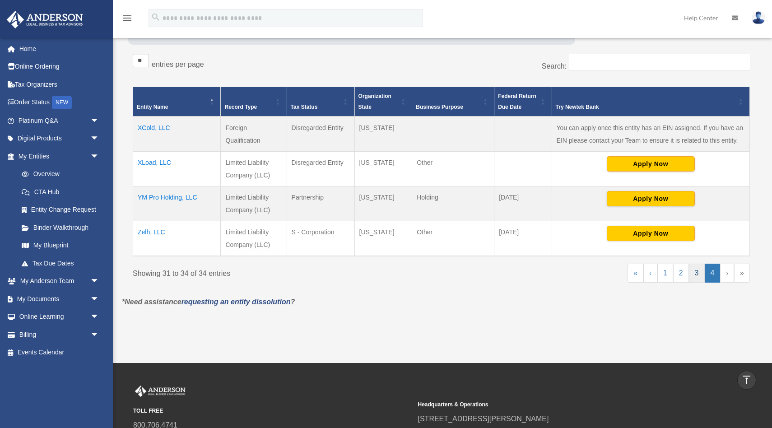
click at [694, 271] on link "3" at bounding box center [697, 273] width 16 height 19
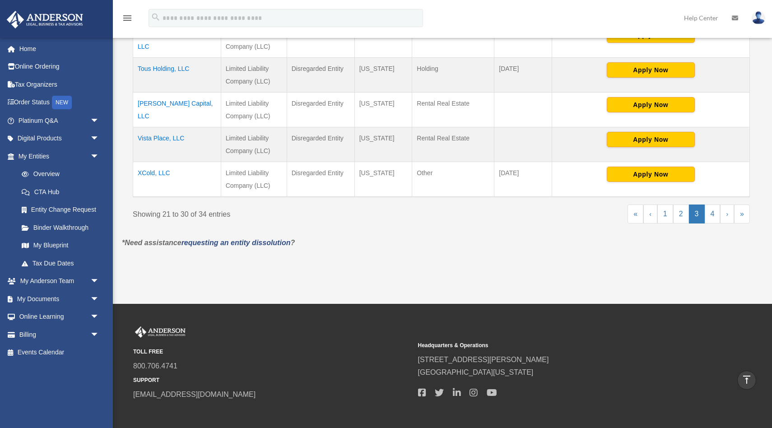
click at [145, 172] on td "XCold, LLC" at bounding box center [177, 179] width 88 height 35
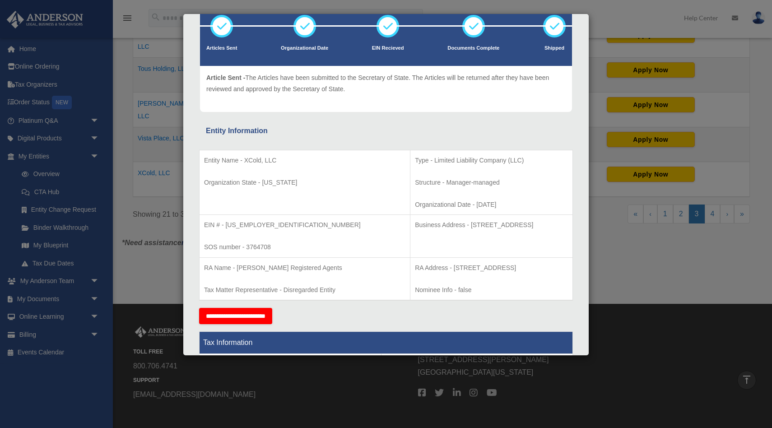
scroll to position [60, 0]
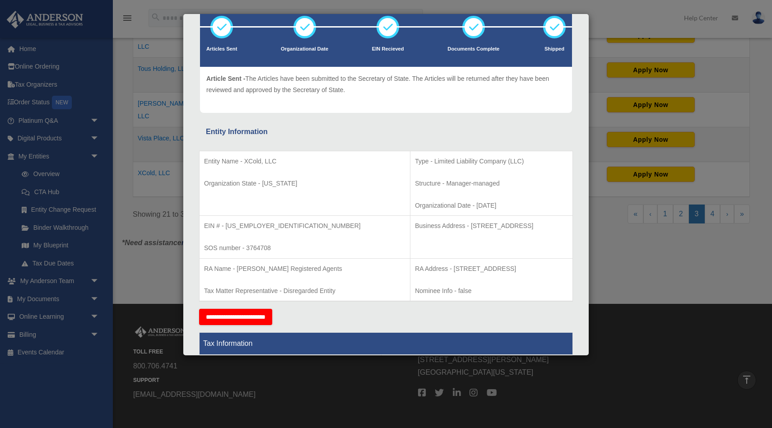
click at [164, 190] on div "Details × Articles Sent Organizational Date" at bounding box center [386, 214] width 772 height 428
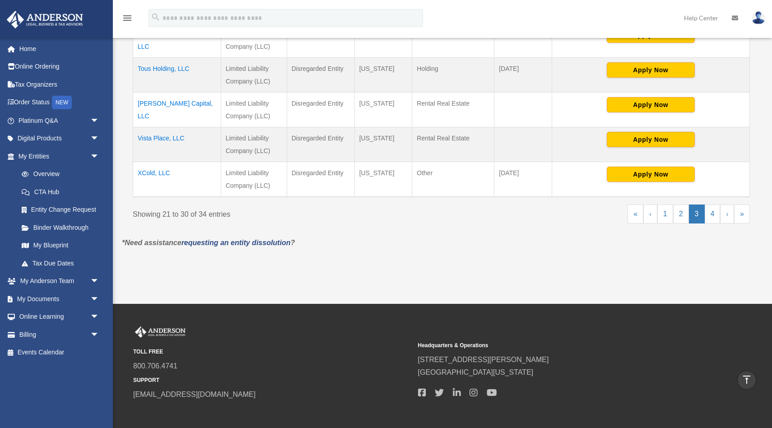
click at [150, 173] on td "XCold, LLC" at bounding box center [177, 179] width 88 height 35
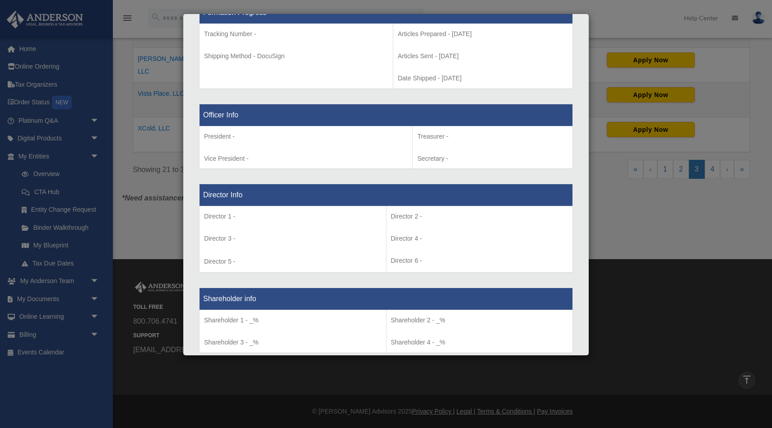
scroll to position [437, 0]
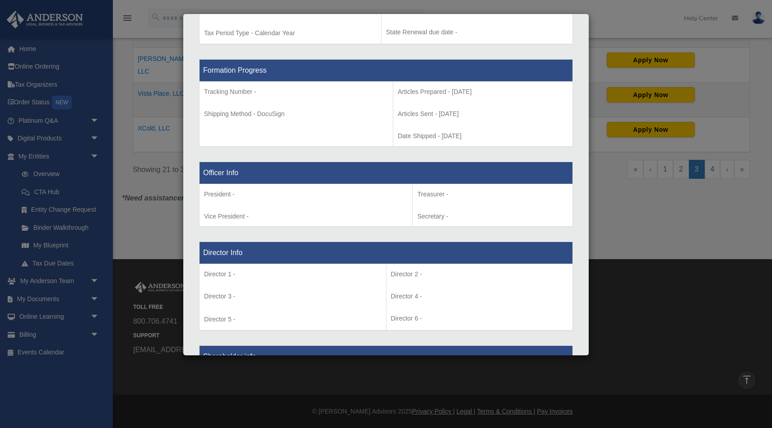
click at [53, 184] on div "Details × Articles Sent Organizational Date" at bounding box center [386, 214] width 772 height 428
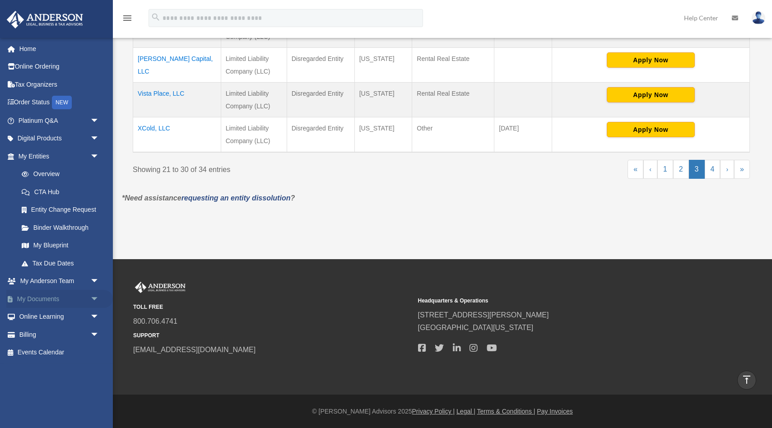
click at [90, 298] on span "arrow_drop_down" at bounding box center [99, 299] width 18 height 19
click at [42, 316] on link "Box" at bounding box center [63, 317] width 100 height 18
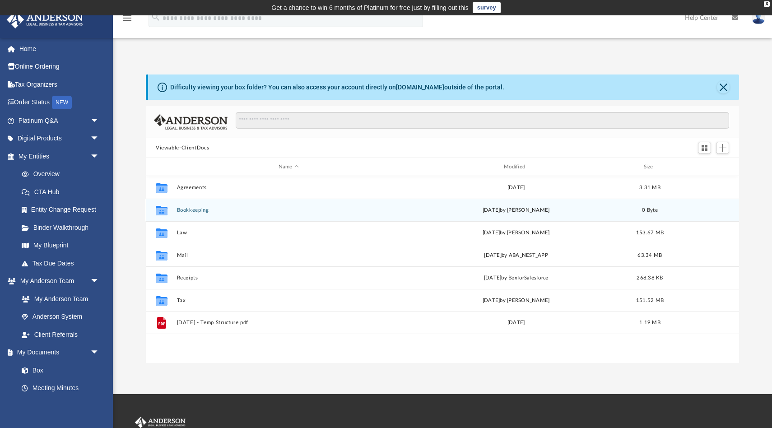
scroll to position [205, 593]
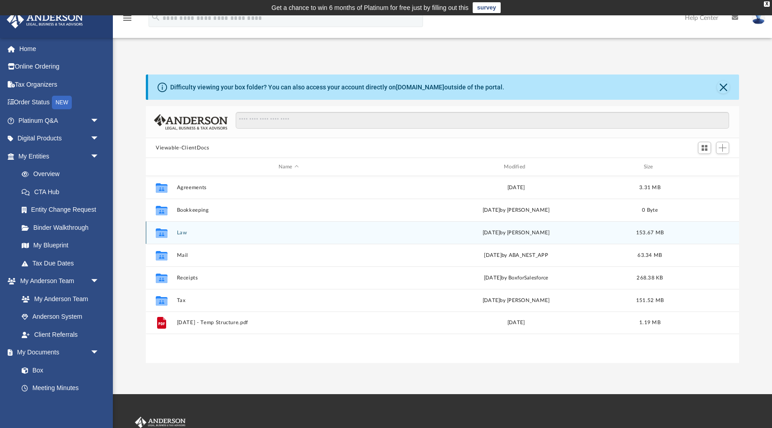
click at [182, 232] on button "Law" at bounding box center [288, 233] width 223 height 6
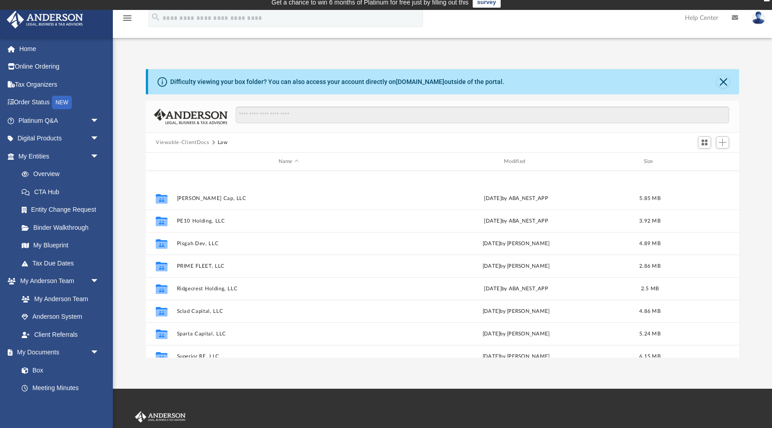
scroll to position [650, 0]
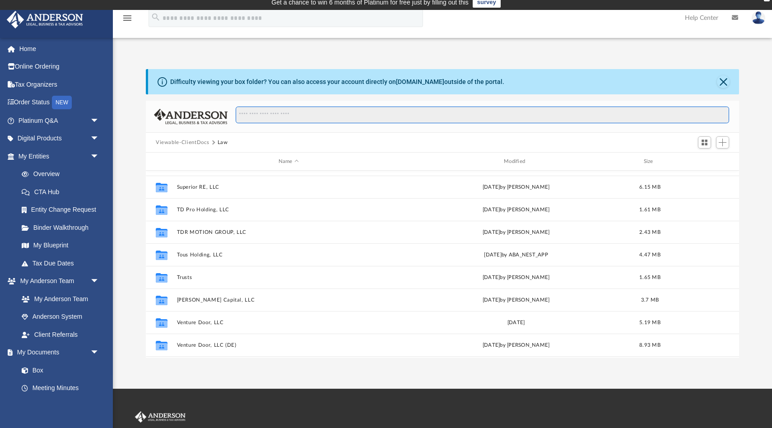
click at [307, 117] on input "Search files and folders" at bounding box center [482, 115] width 493 height 17
type input "*****"
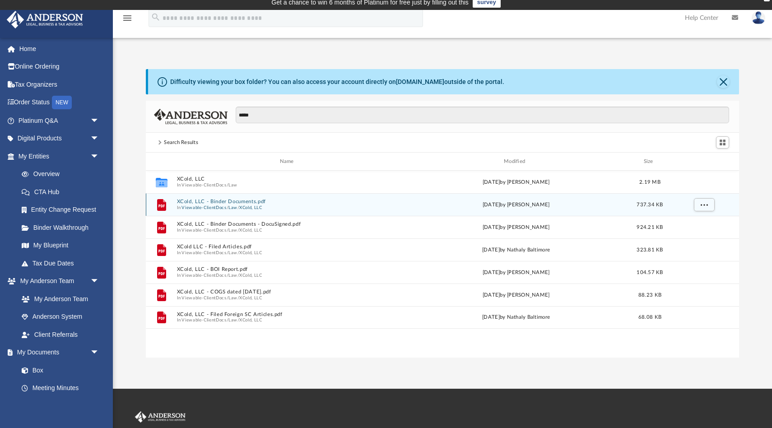
click at [217, 201] on button "XCold, LLC - Binder Documents.pdf" at bounding box center [288, 202] width 223 height 6
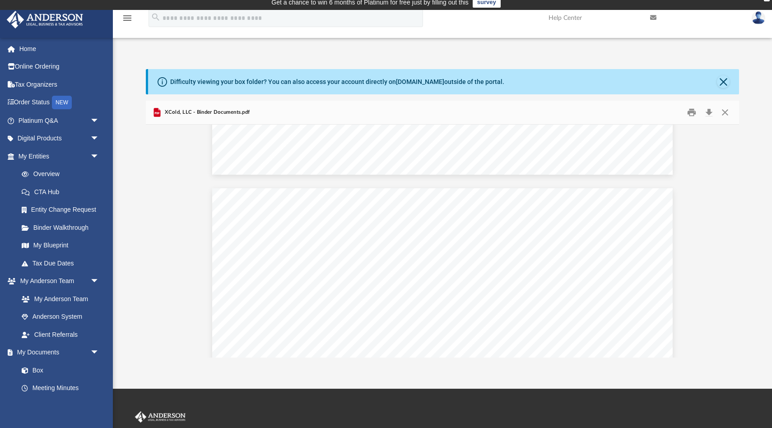
scroll to position [6216, 0]
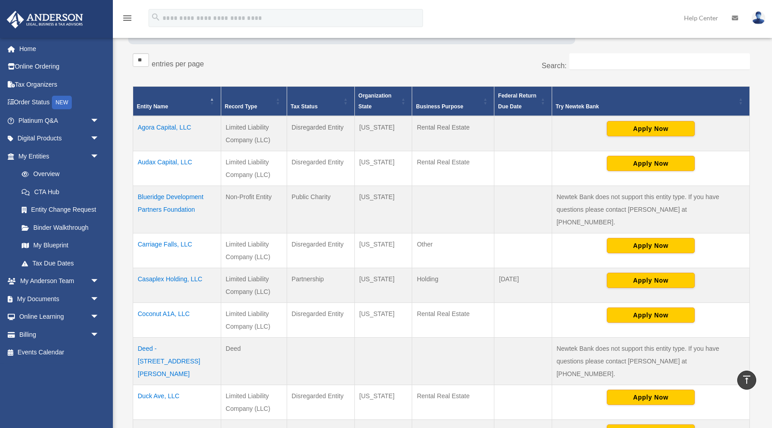
scroll to position [63, 0]
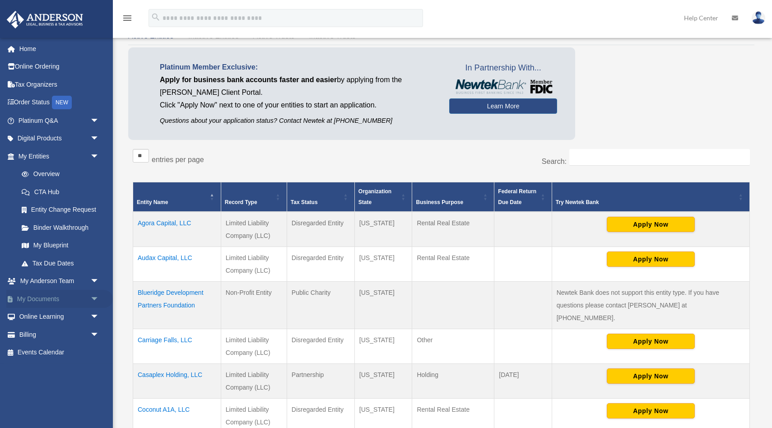
click at [86, 300] on link "My Documents arrow_drop_down" at bounding box center [59, 299] width 107 height 18
click at [95, 298] on span "arrow_drop_down" at bounding box center [99, 299] width 18 height 19
click at [37, 314] on link "Box" at bounding box center [63, 317] width 100 height 18
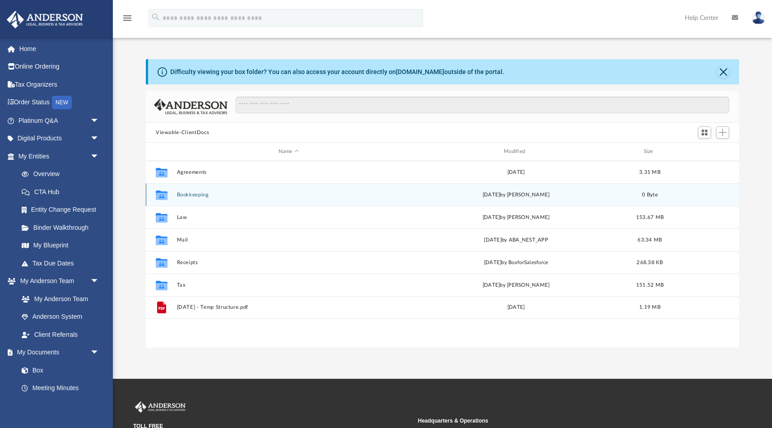
scroll to position [205, 593]
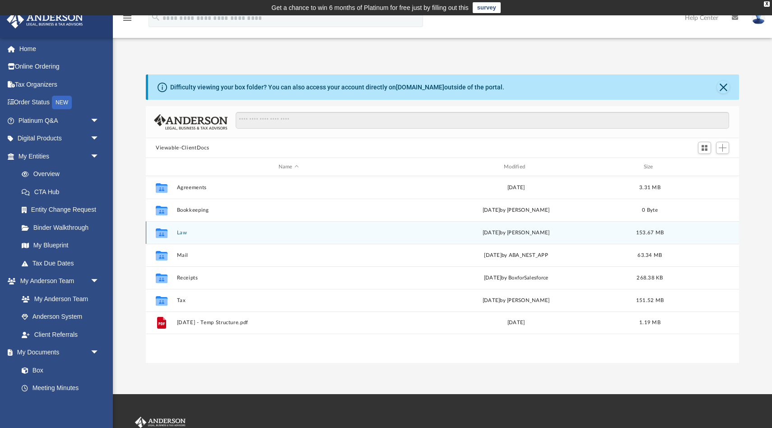
click at [183, 232] on button "Law" at bounding box center [288, 233] width 223 height 6
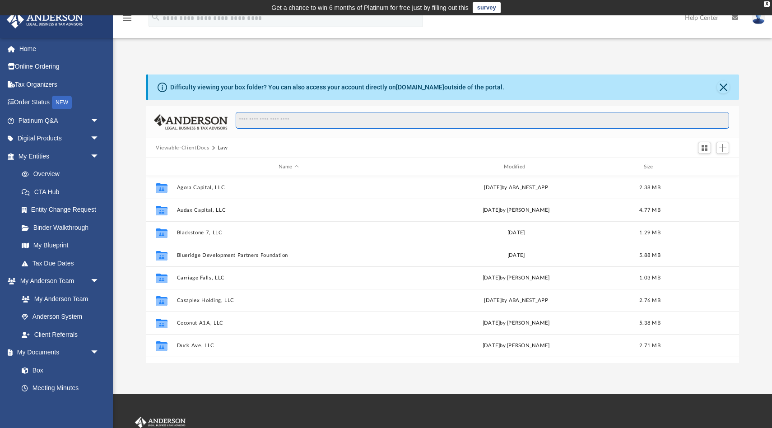
click at [275, 122] on input "Search files and folders" at bounding box center [482, 120] width 493 height 17
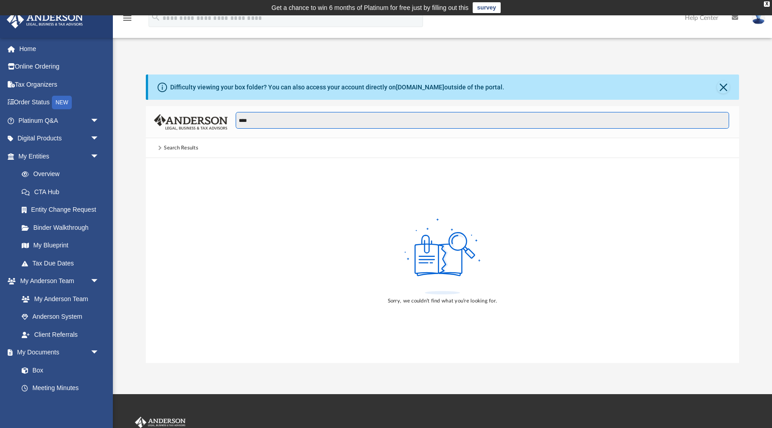
click at [237, 121] on input "****" at bounding box center [482, 120] width 493 height 17
type input "*****"
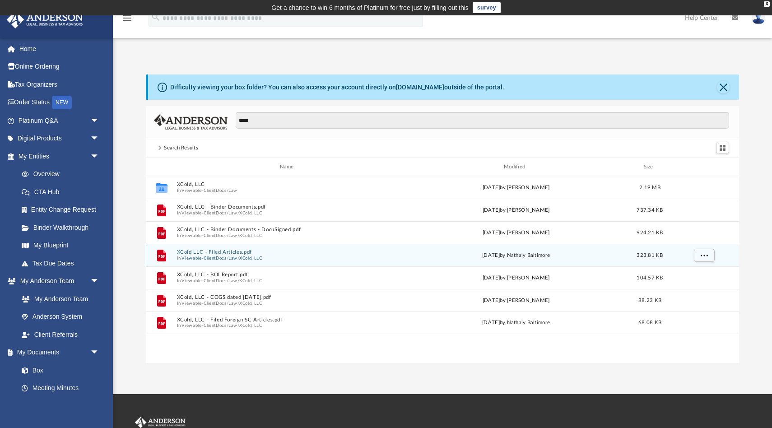
click at [241, 253] on button "XCold LLC - Filed Articles.pdf" at bounding box center [288, 252] width 223 height 6
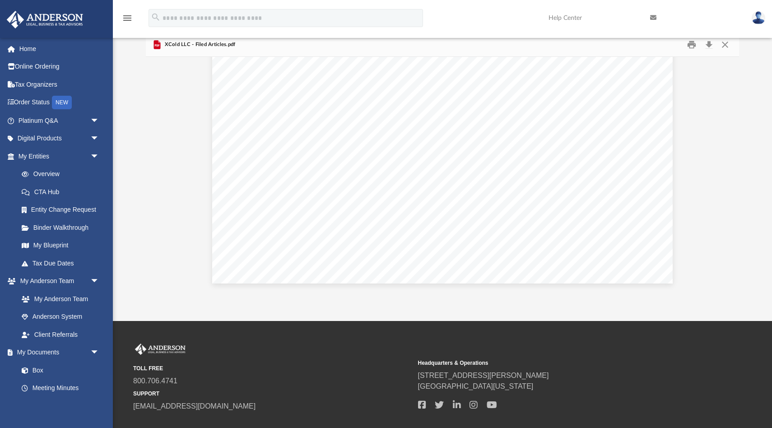
scroll to position [0, 0]
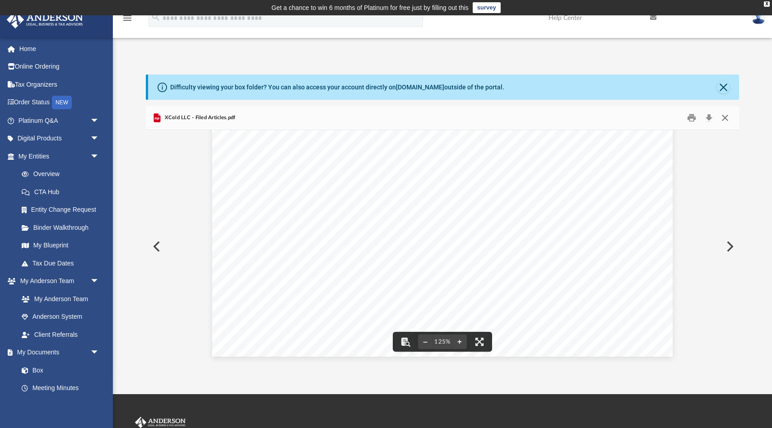
click at [727, 115] on button "Close" at bounding box center [725, 118] width 16 height 14
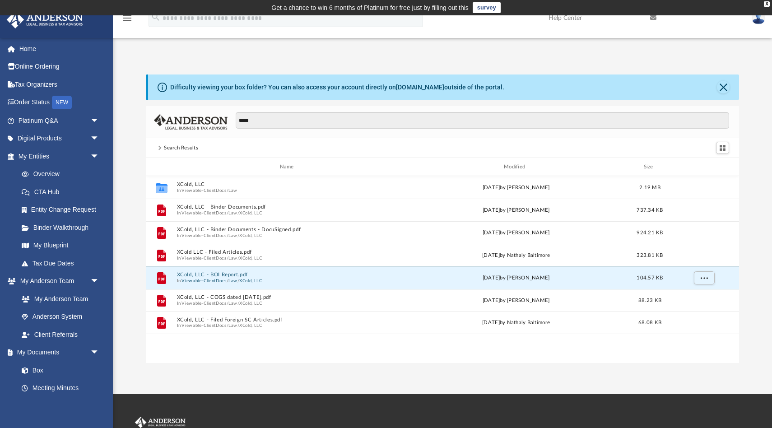
click at [241, 274] on button "XCold, LLC - BOI Report.pdf" at bounding box center [288, 275] width 223 height 6
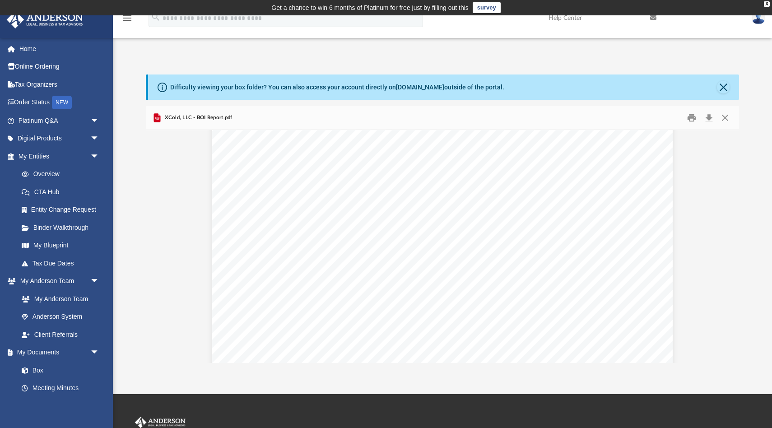
scroll to position [899, 0]
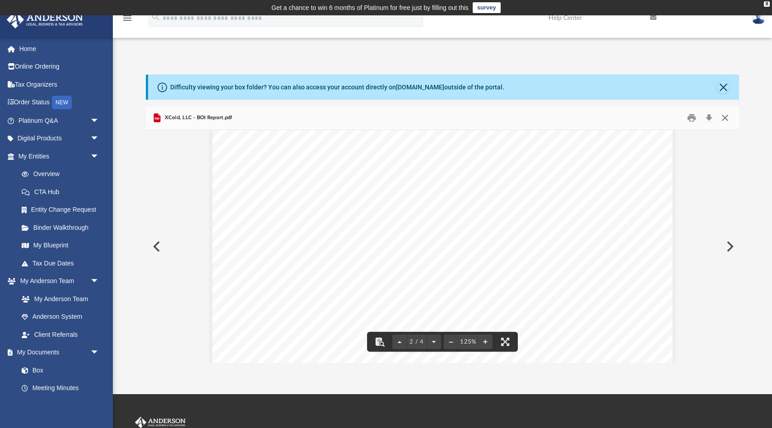
click at [724, 116] on button "Close" at bounding box center [725, 118] width 16 height 14
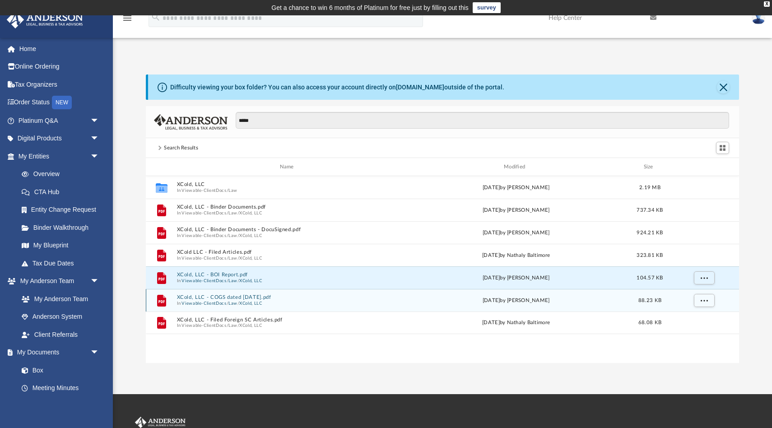
click at [268, 299] on button "XCold, LLC - COGS dated [DATE].pdf" at bounding box center [288, 297] width 223 height 6
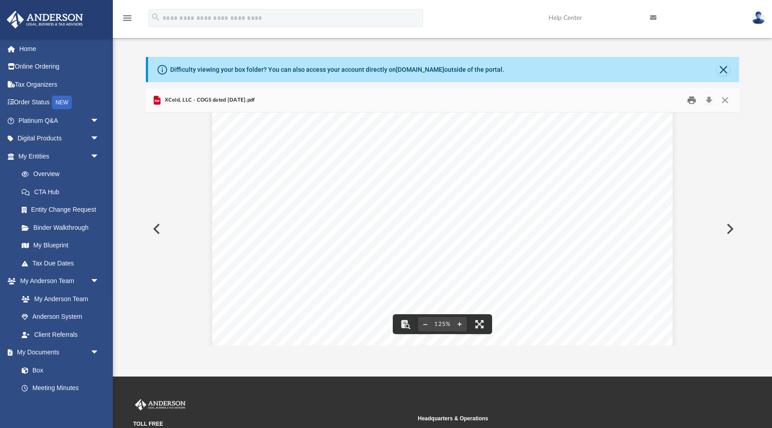
scroll to position [174, 0]
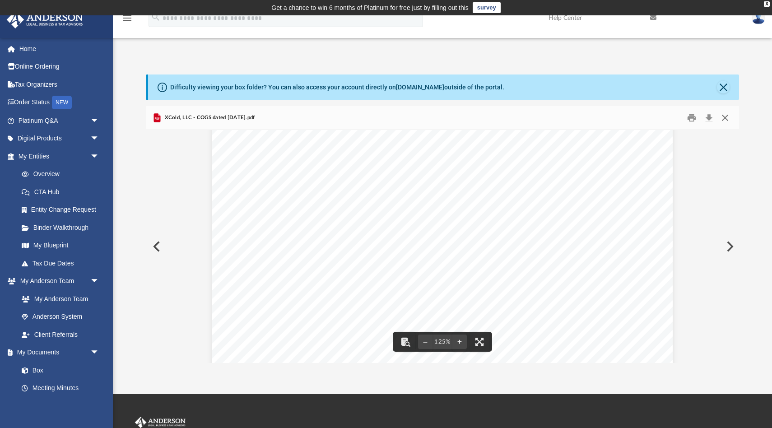
click at [724, 116] on button "Close" at bounding box center [725, 118] width 16 height 14
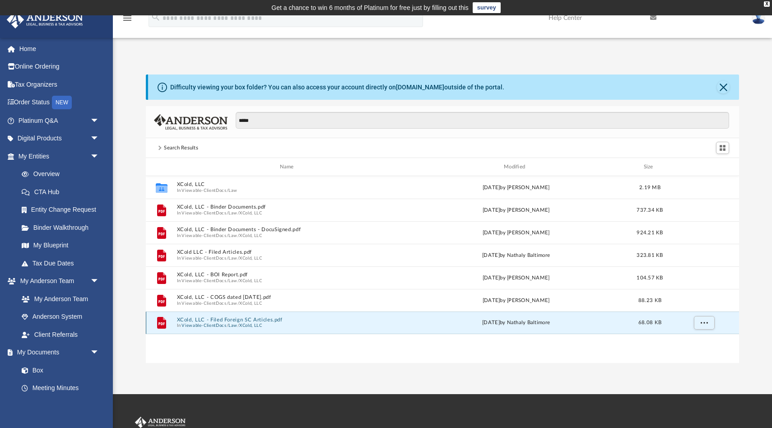
click at [290, 317] on button "XCold, LLC - Filed Foreign SC Articles.pdf" at bounding box center [288, 320] width 223 height 6
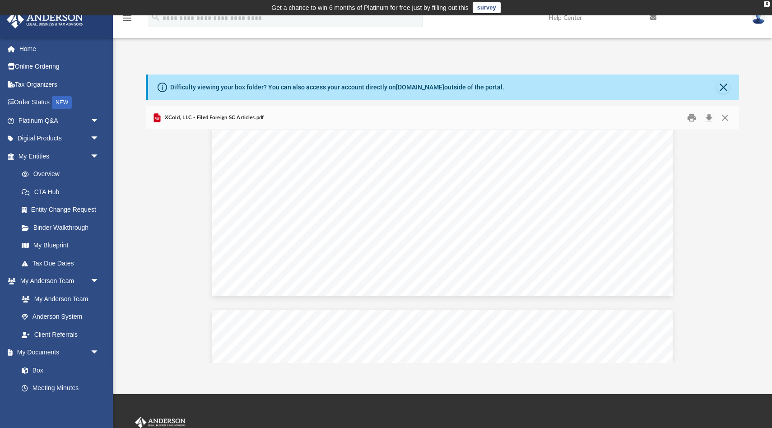
scroll to position [1095, 0]
